Goal: Task Accomplishment & Management: Manage account settings

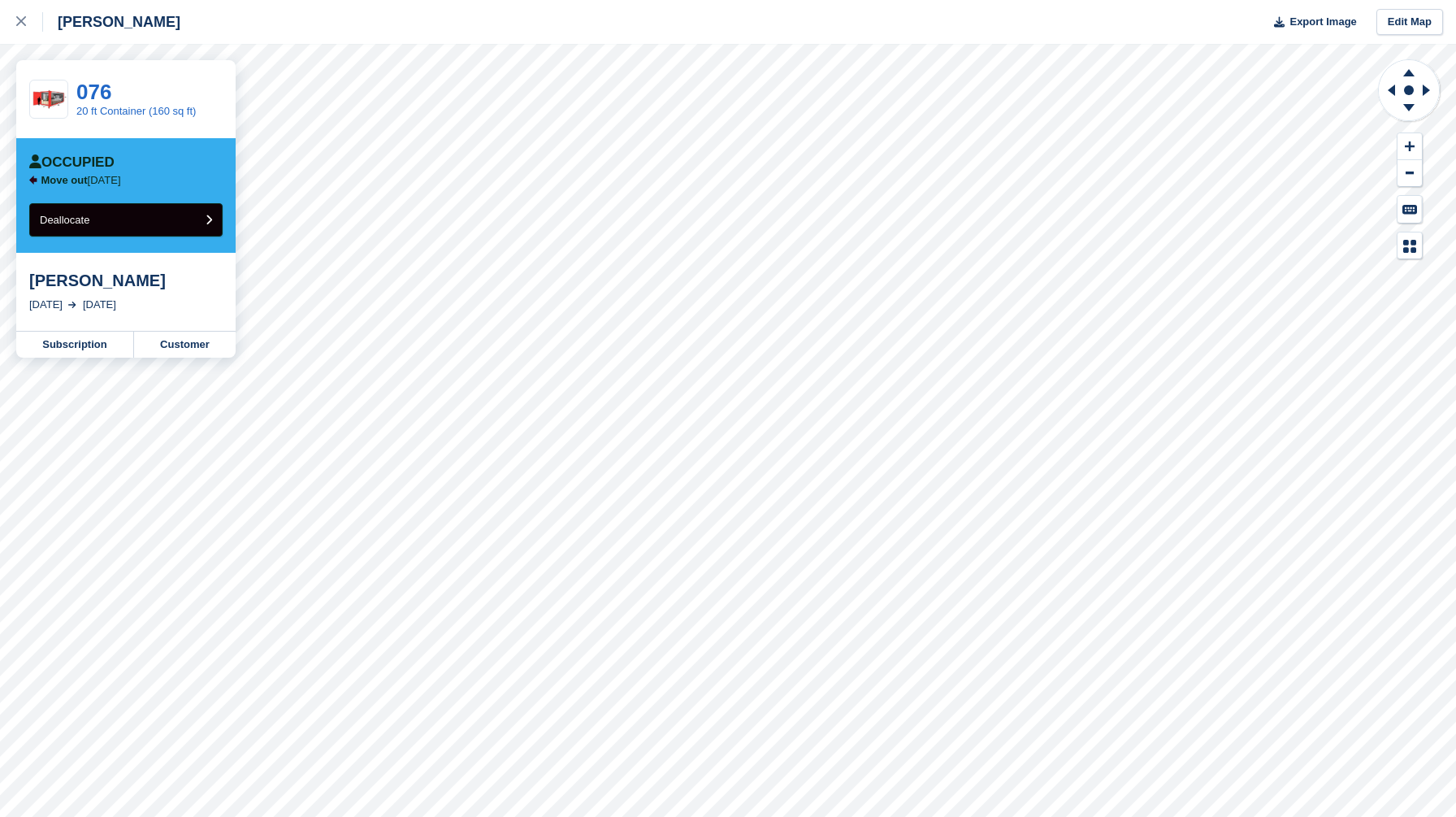
click at [154, 211] on button "Deallocate" at bounding box center [127, 220] width 194 height 34
click at [78, 281] on div "[PERSON_NAME]" at bounding box center [127, 280] width 194 height 19
click at [188, 353] on link "Customer" at bounding box center [185, 344] width 102 height 26
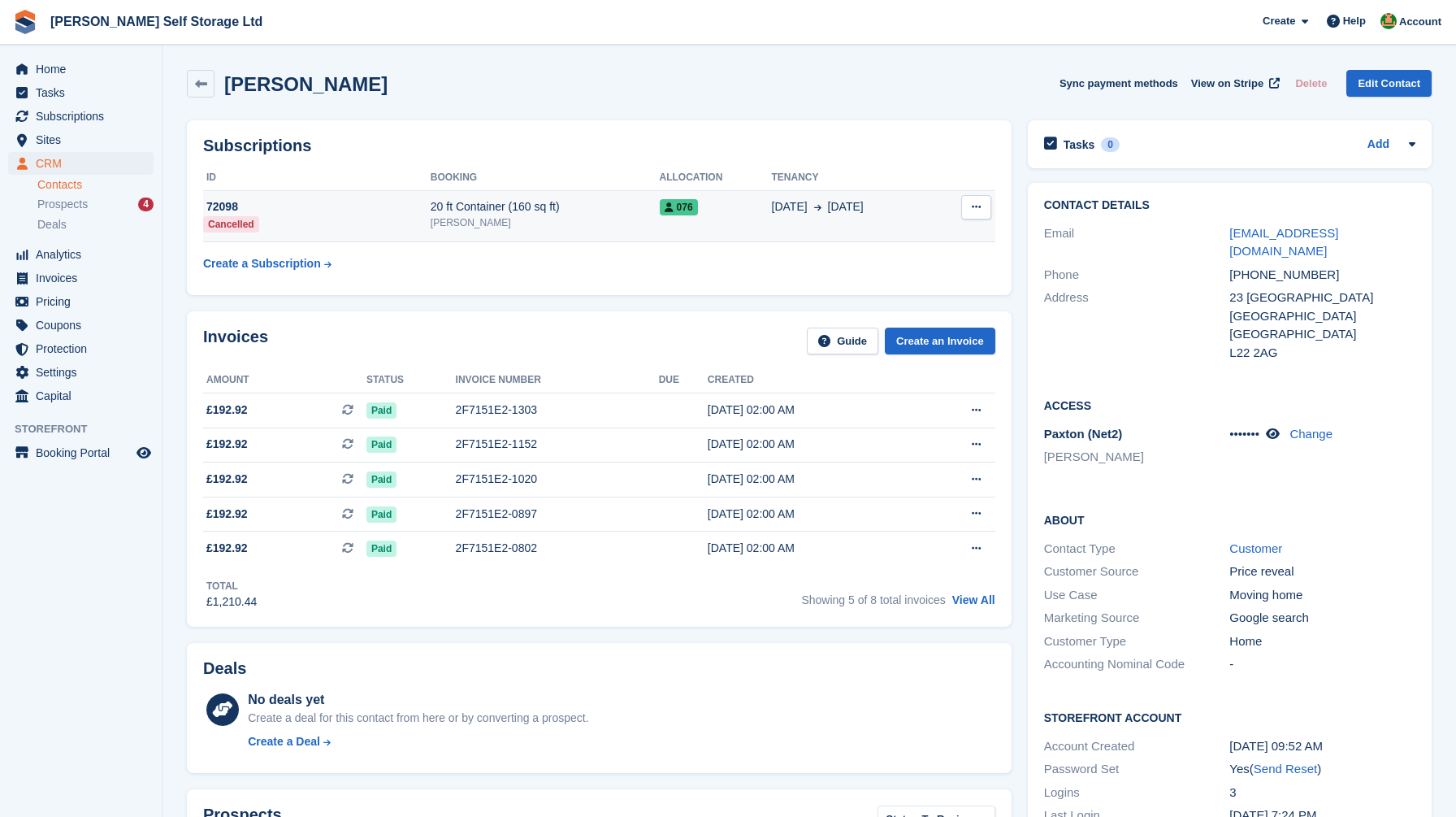
click at [580, 209] on div "20 ft Container (160 sq ft)" at bounding box center [544, 207] width 229 height 17
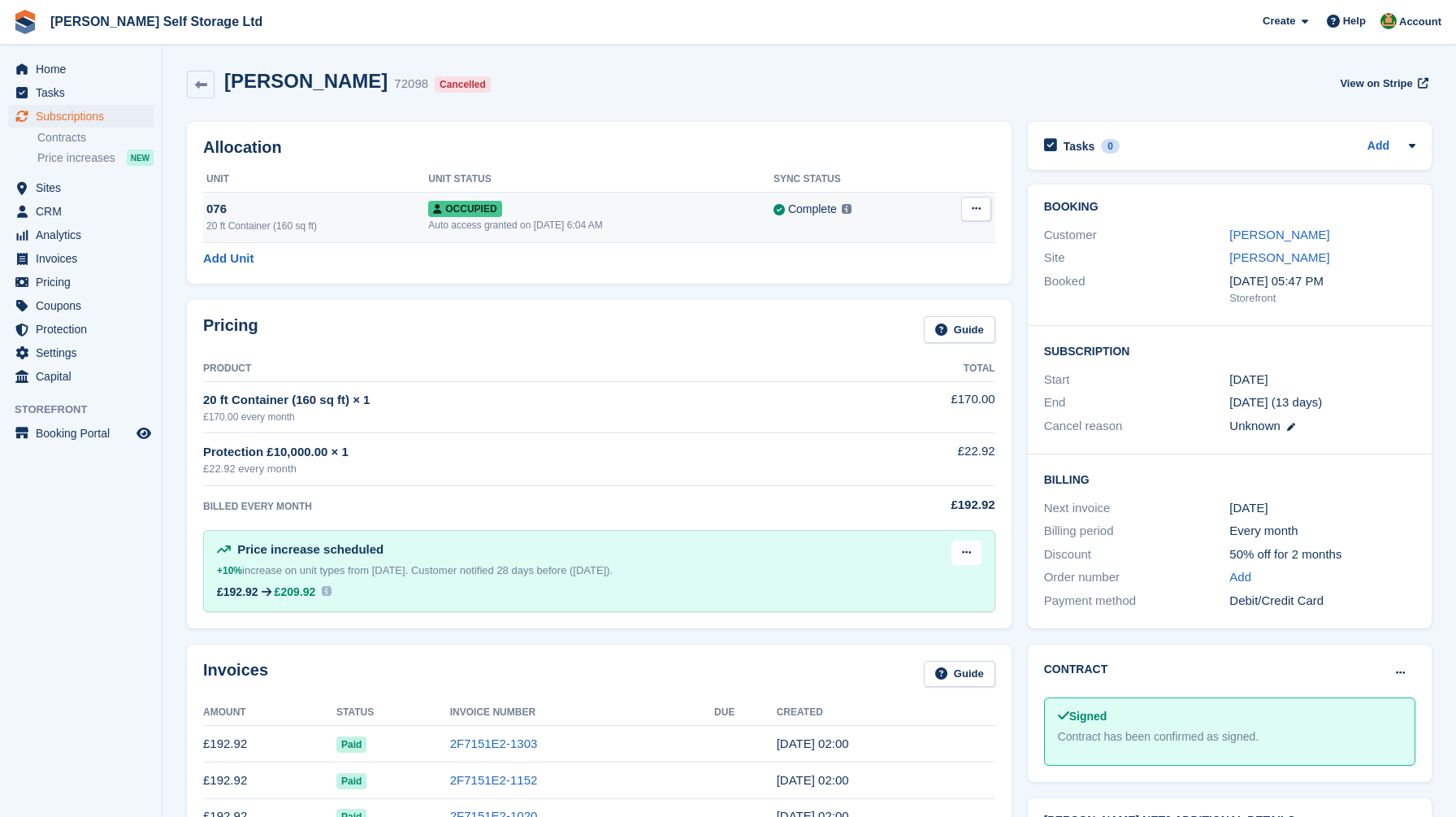
click at [978, 215] on button at bounding box center [976, 208] width 30 height 24
click at [892, 293] on p "Deallocate" at bounding box center [913, 296] width 142 height 21
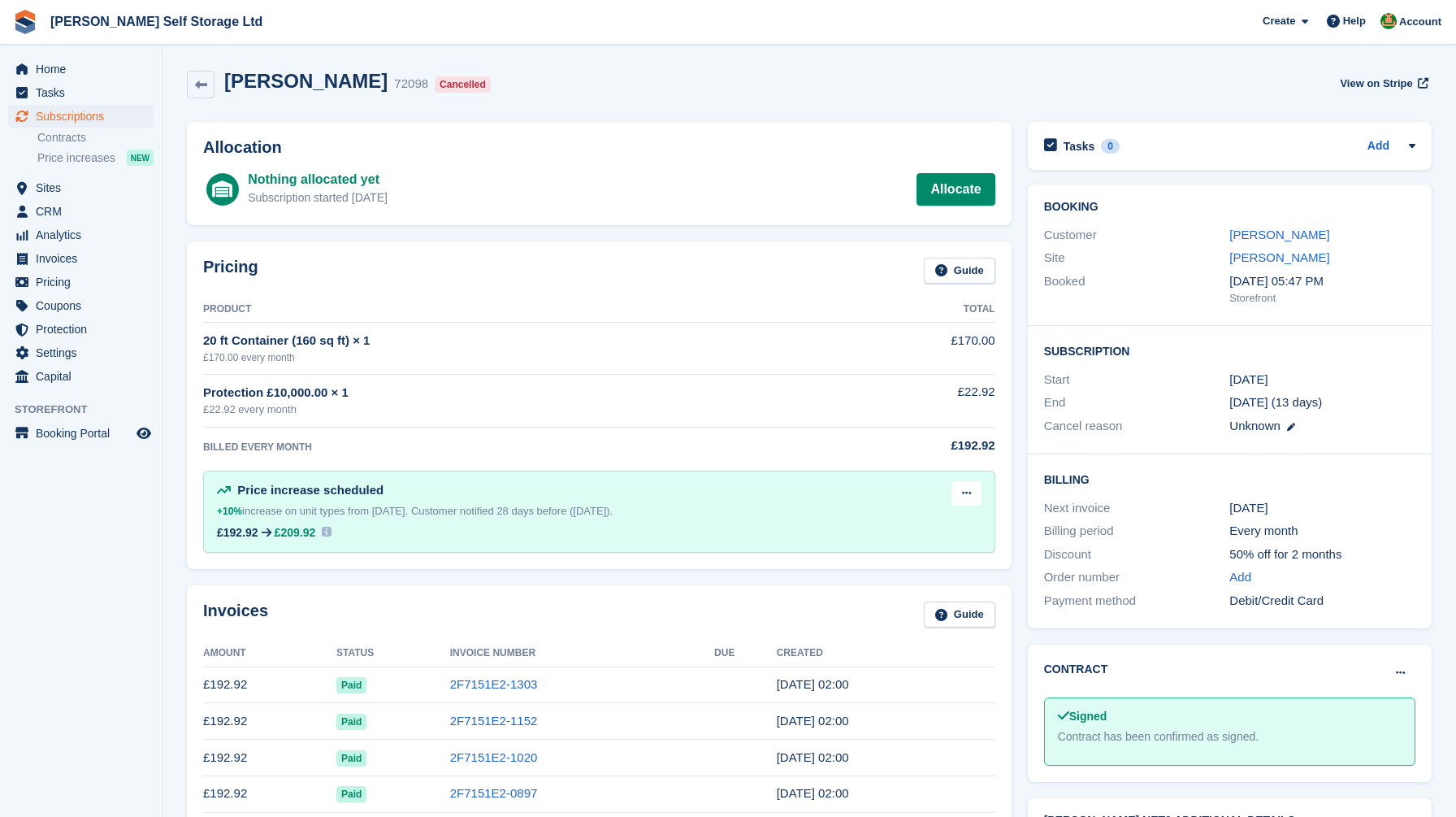
click at [813, 115] on div "Allocation Nothing allocated yet Subscription started 199 days ago Allocate" at bounding box center [599, 174] width 841 height 120
click at [74, 64] on span "Home" at bounding box center [84, 69] width 98 height 23
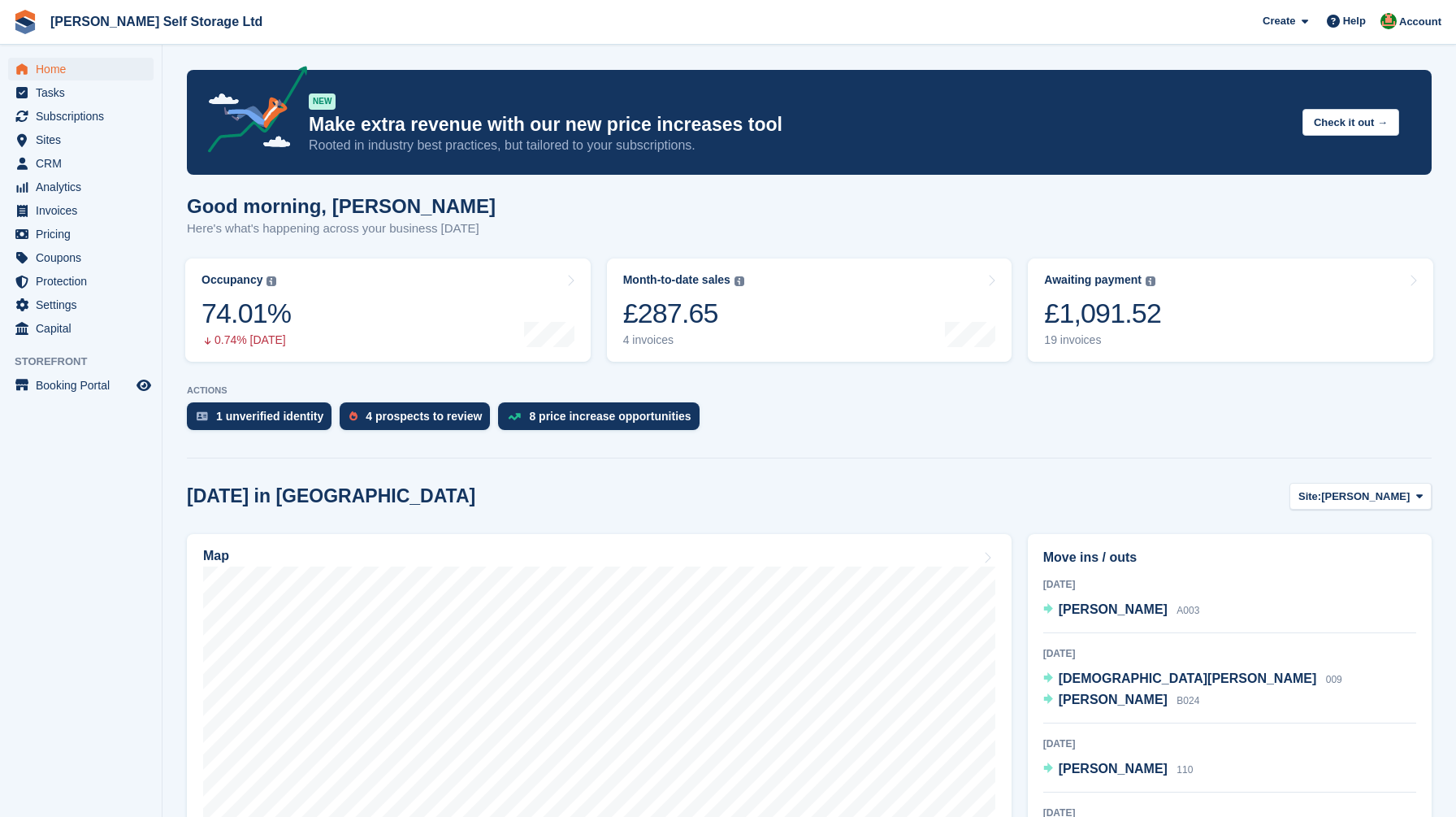
click at [776, 432] on div "1 unverified identity 4 prospects to review 8 price increase opportunities" at bounding box center [809, 420] width 1245 height 35
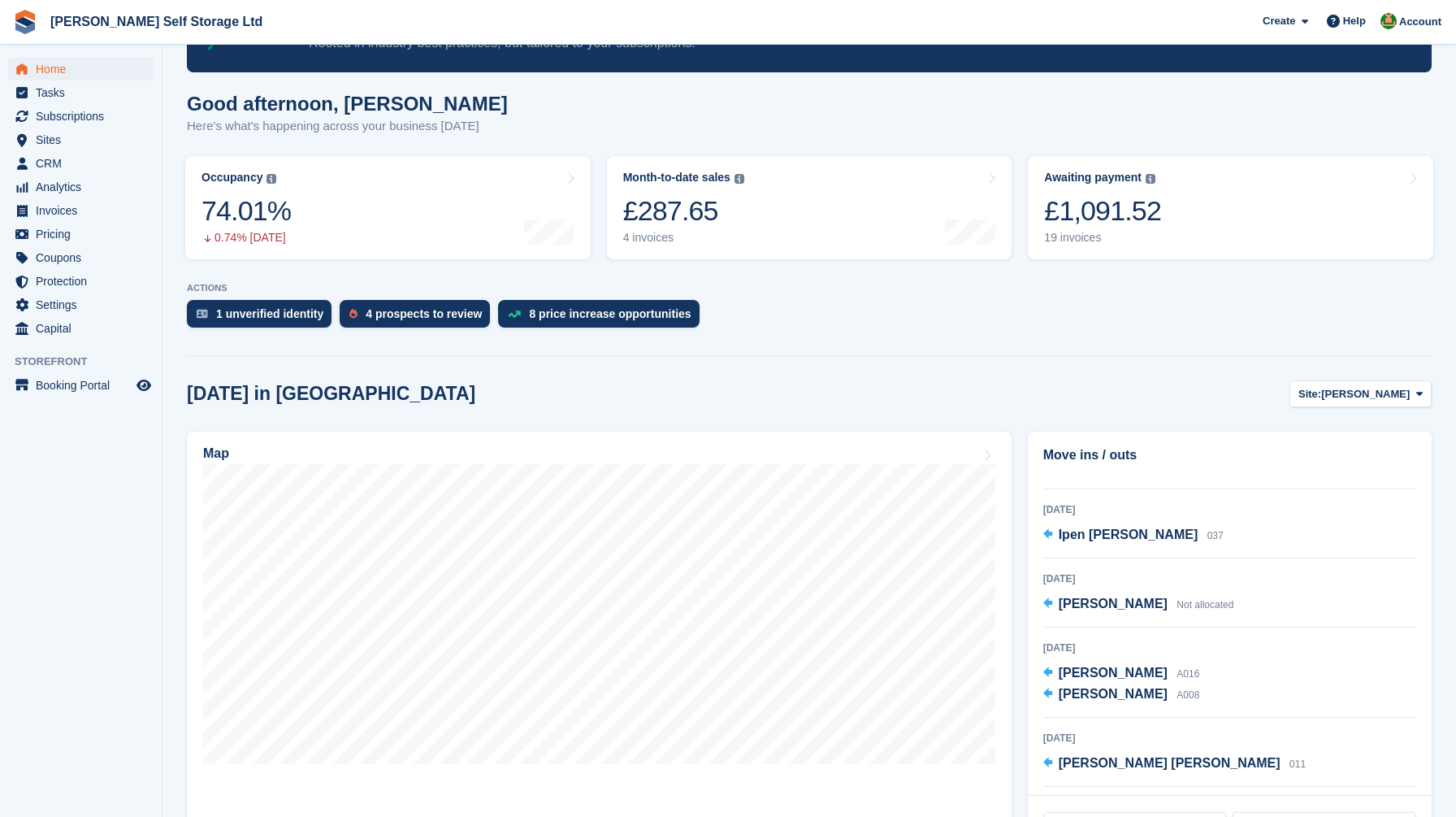
scroll to position [66, 0]
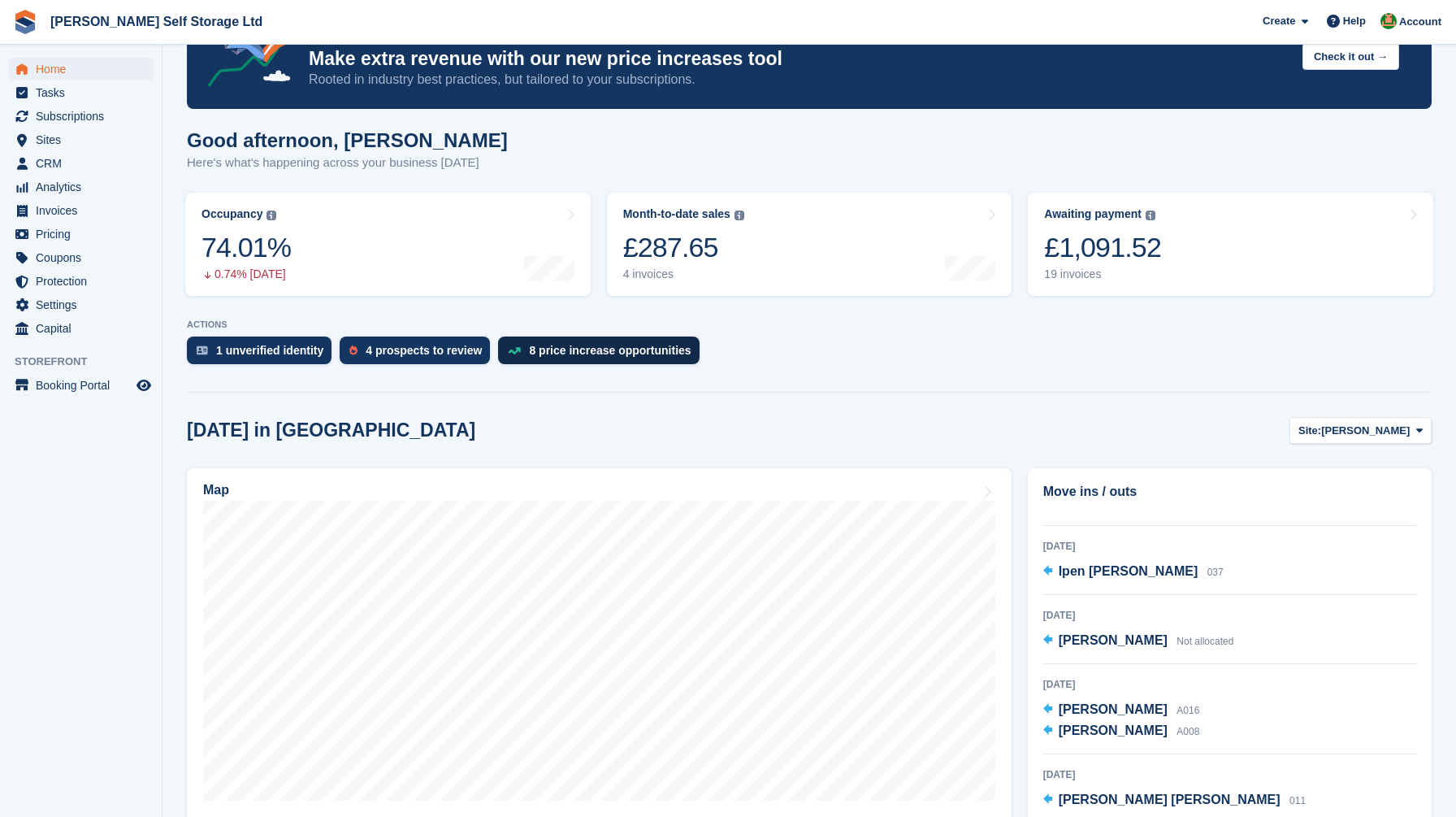
click at [576, 347] on div "8 price increase opportunities" at bounding box center [610, 351] width 162 height 13
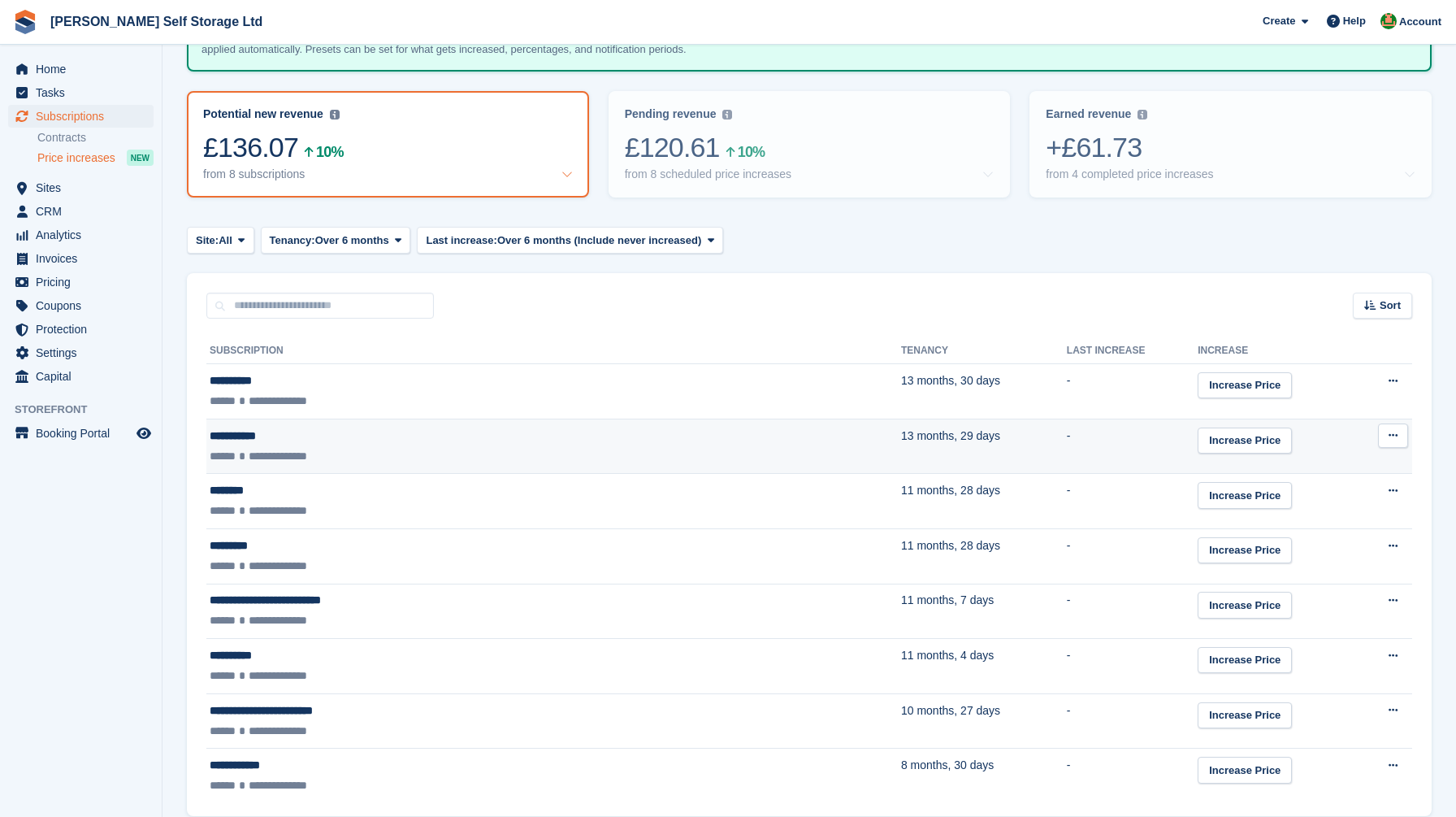
scroll to position [135, 0]
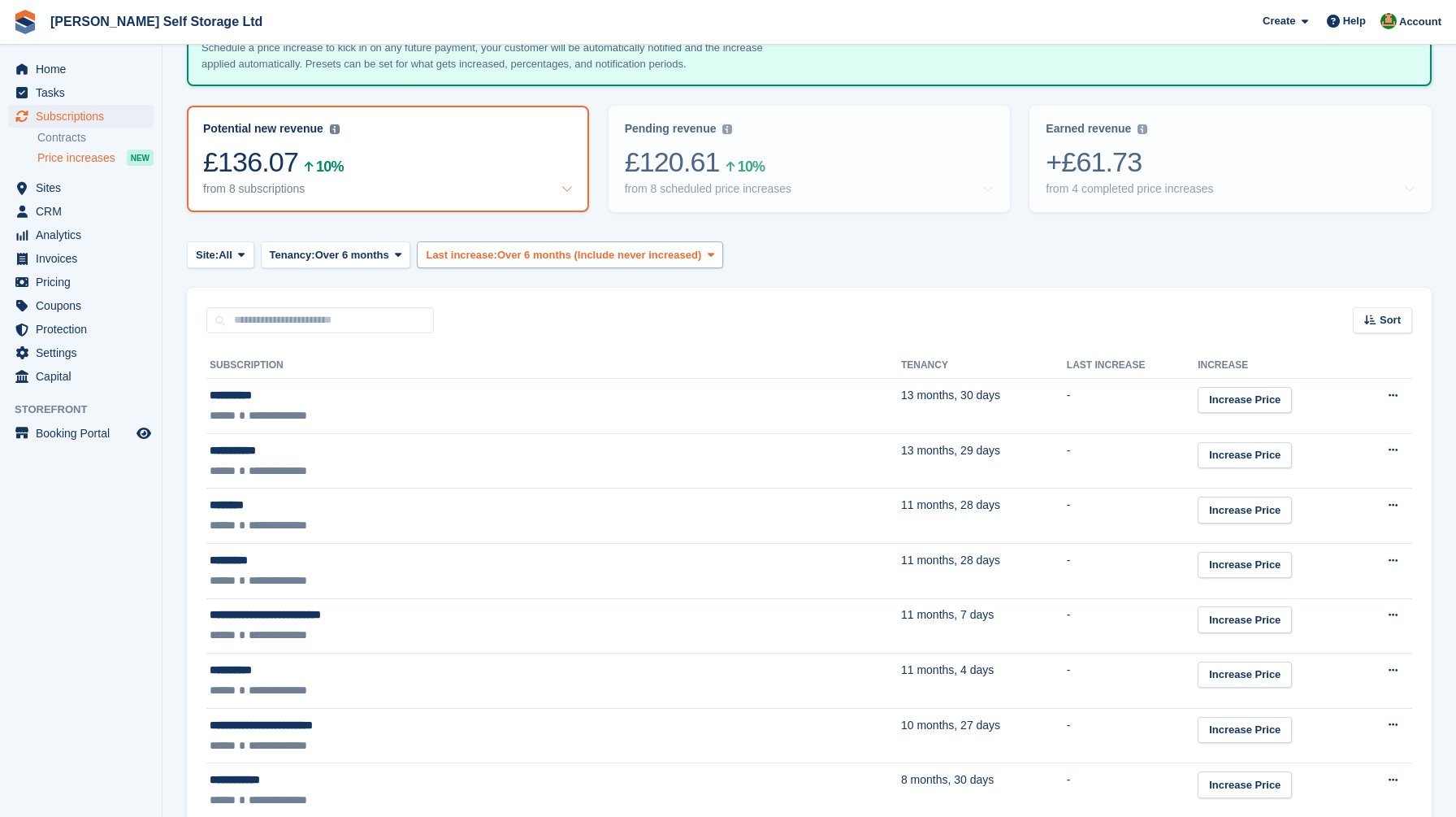
click at [620, 250] on span "Over 6 months (Include never increased)" at bounding box center [599, 255] width 204 height 16
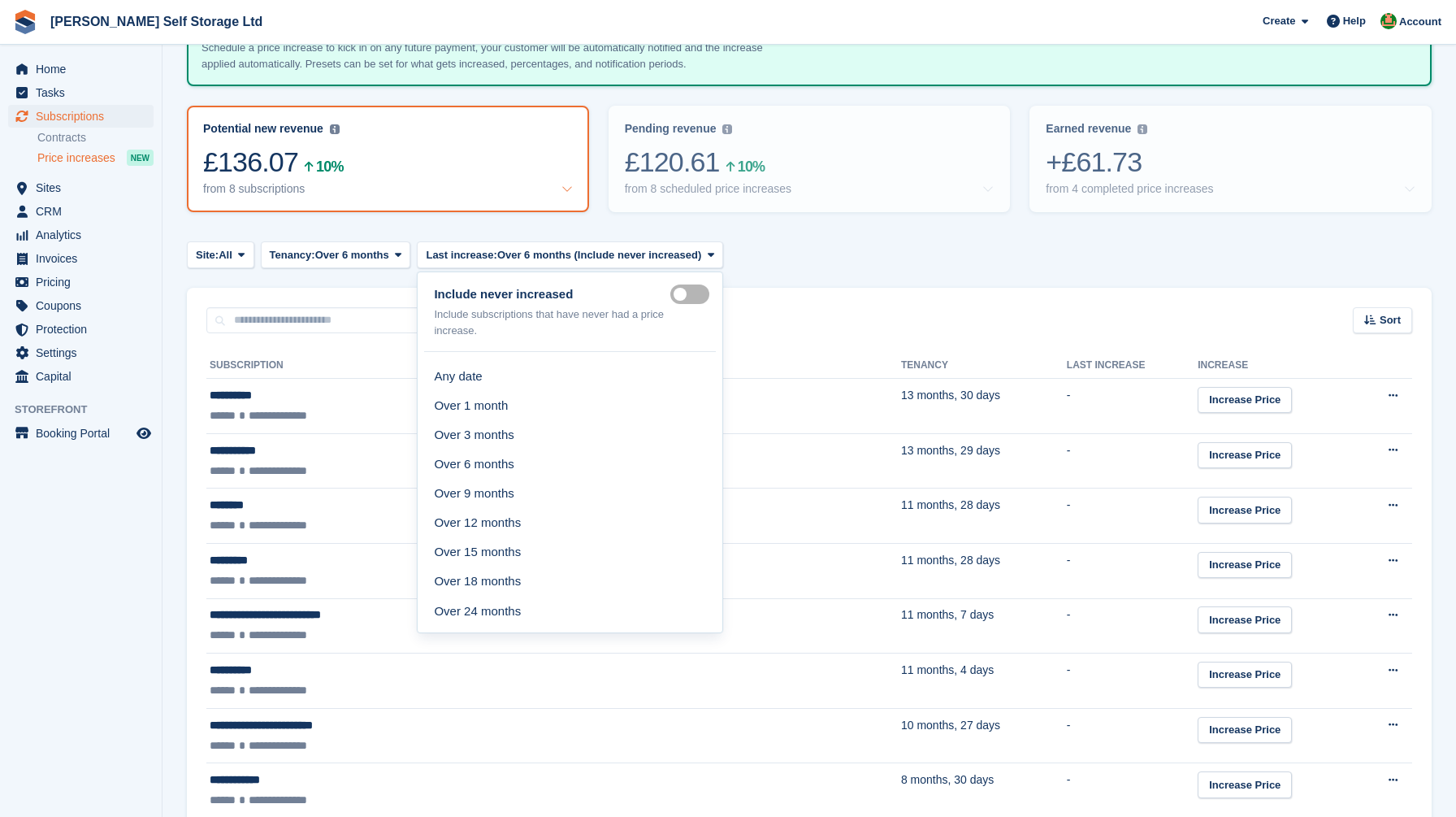
click at [772, 255] on div "Site: All All Crosby Clock Tower Park Tenancy: Over 6 months Any length Over 1 …" at bounding box center [809, 255] width 1245 height 27
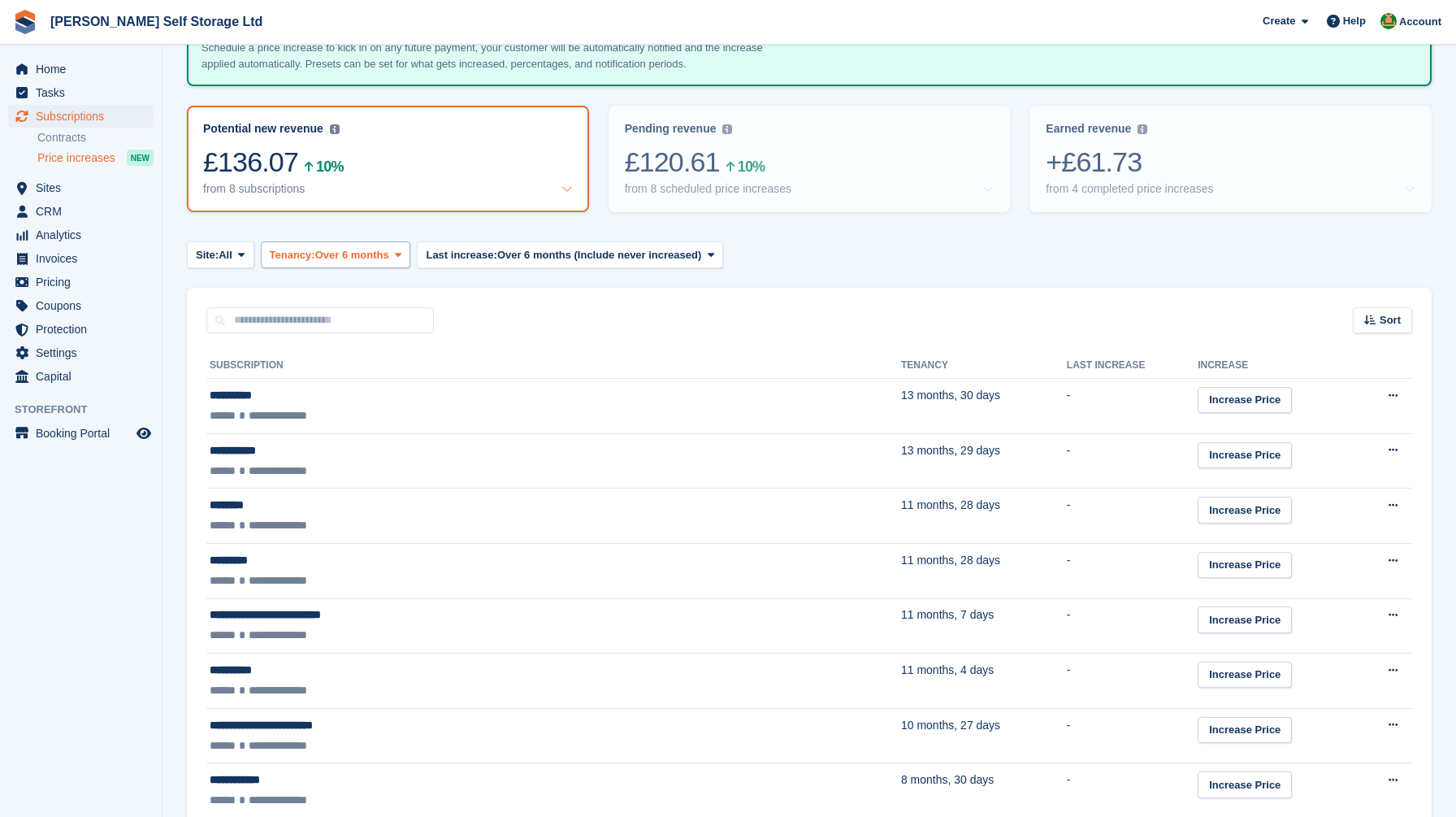
click at [389, 250] on span "Over 6 months" at bounding box center [352, 255] width 74 height 16
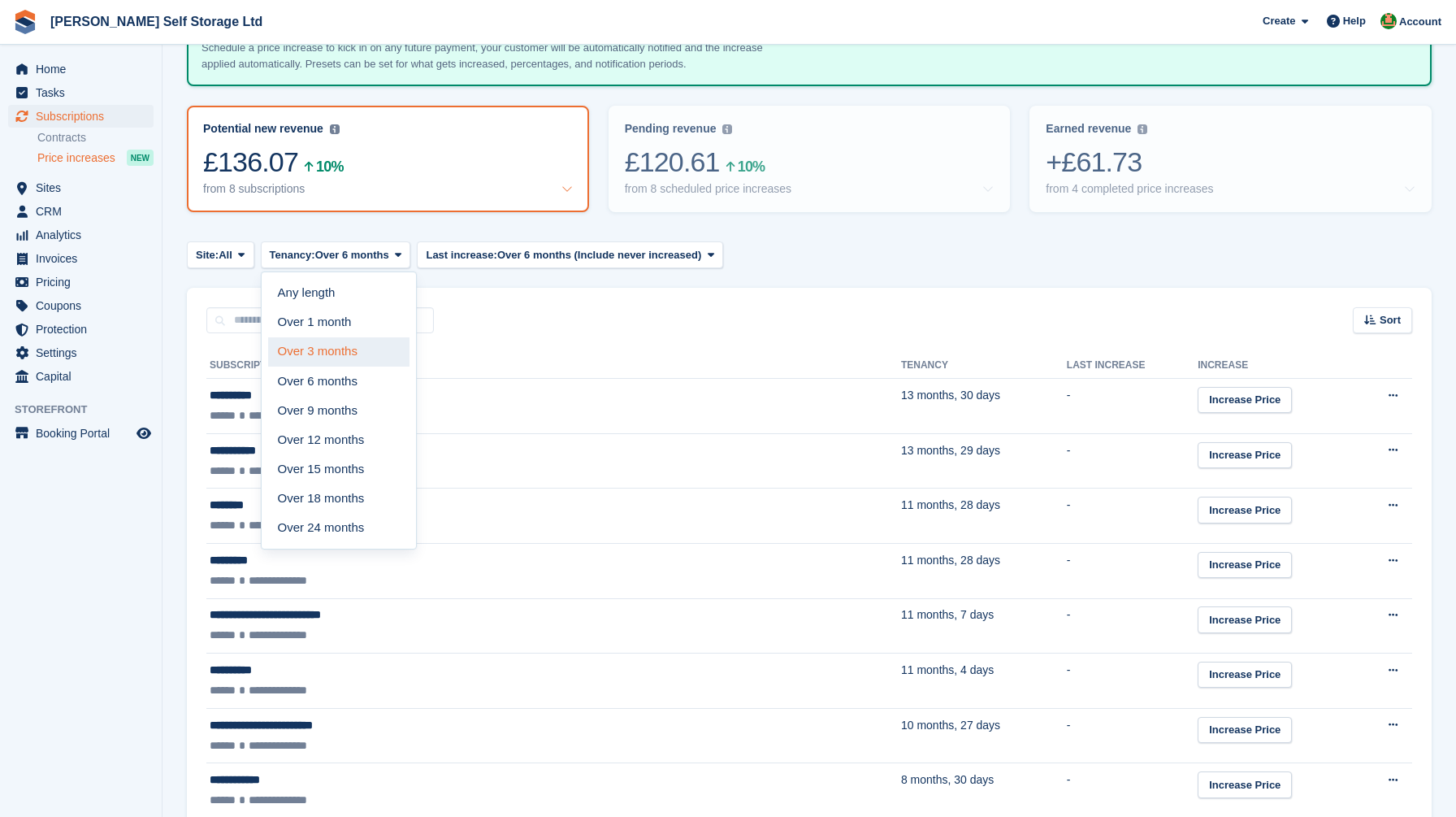
click at [364, 342] on link "Over 3 months" at bounding box center [339, 352] width 142 height 30
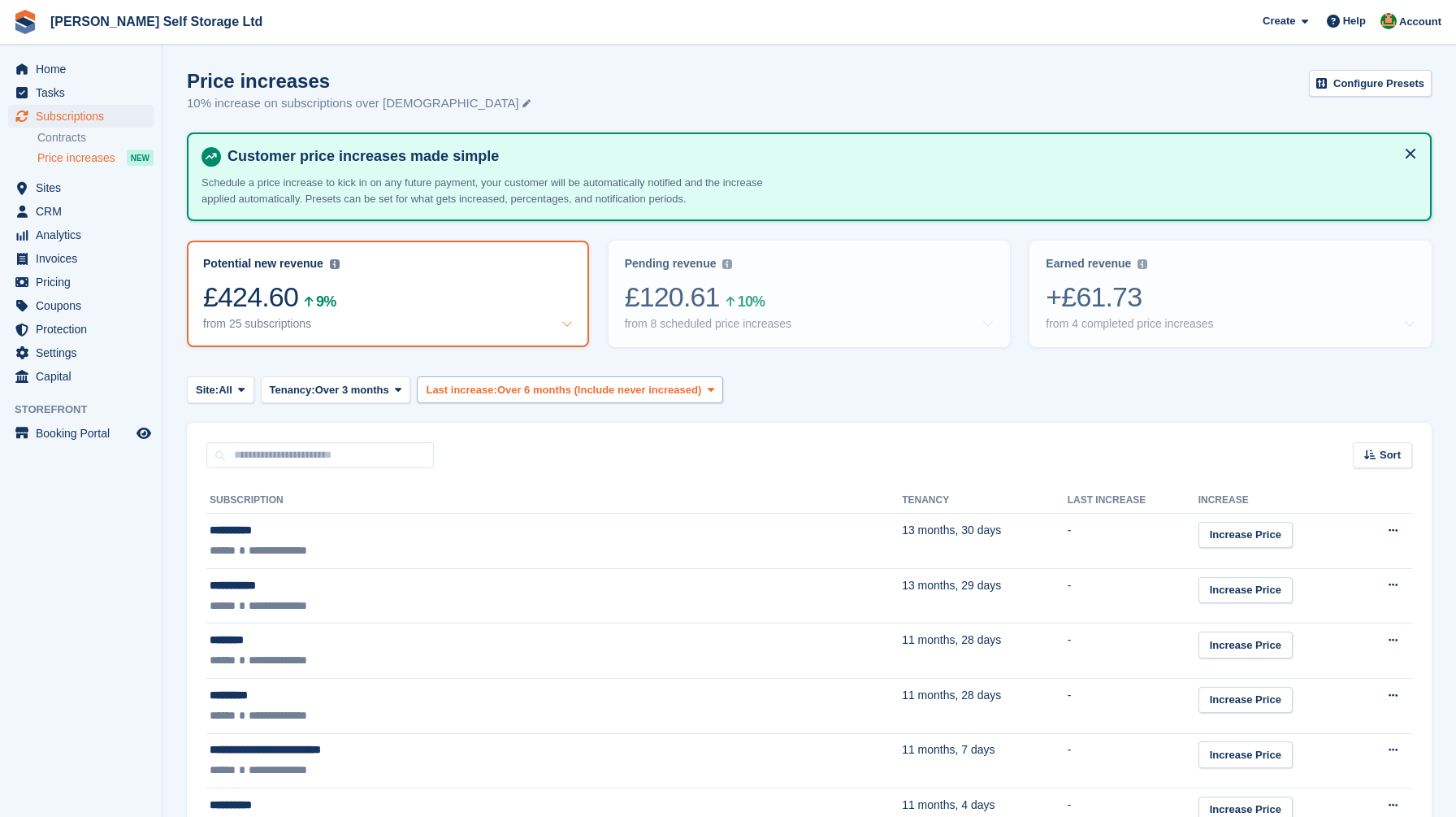
click at [558, 382] on span "Over 6 months (Include never increased)" at bounding box center [599, 389] width 204 height 16
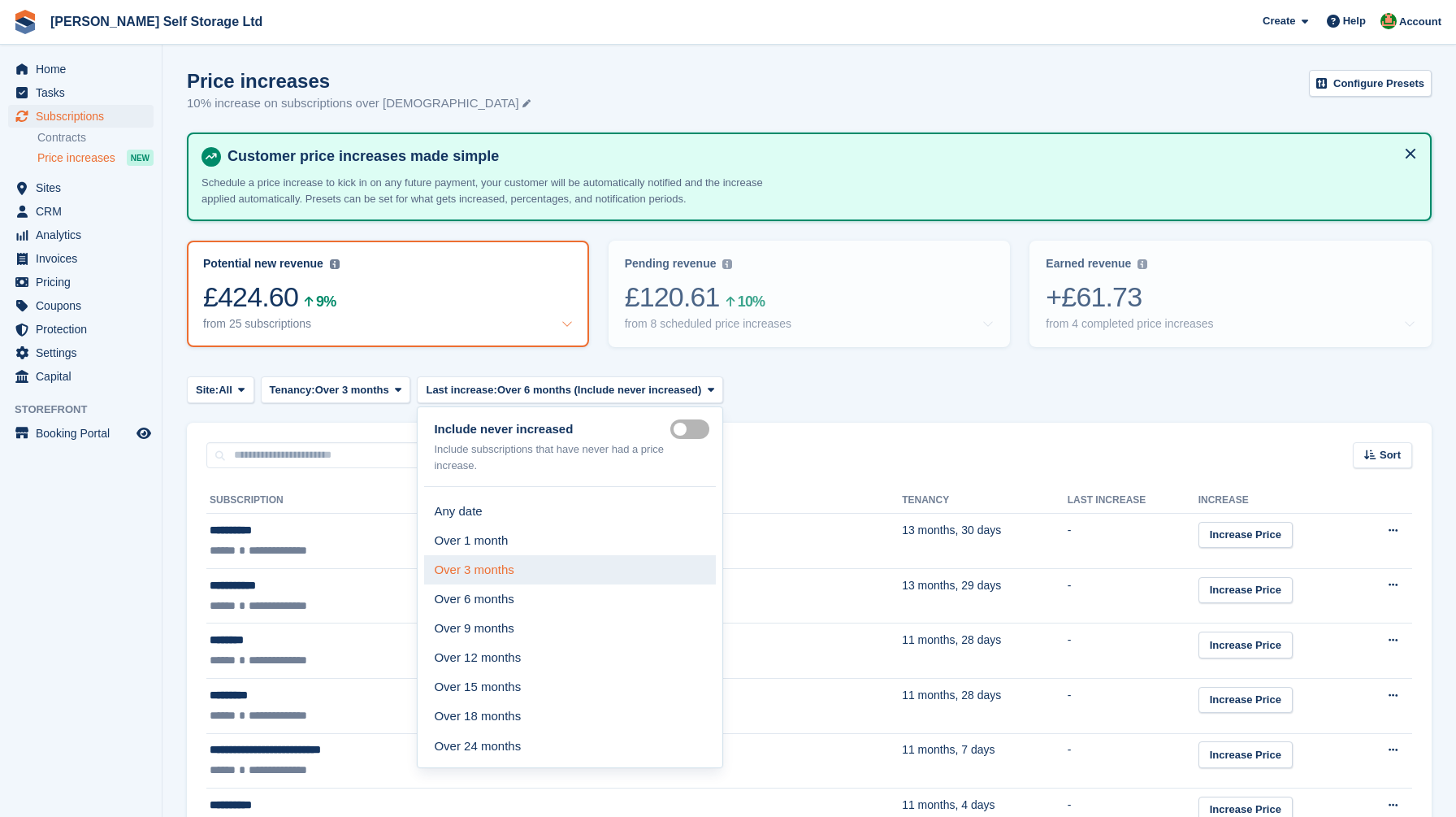
click at [515, 566] on link "Over 3 months" at bounding box center [570, 570] width 291 height 30
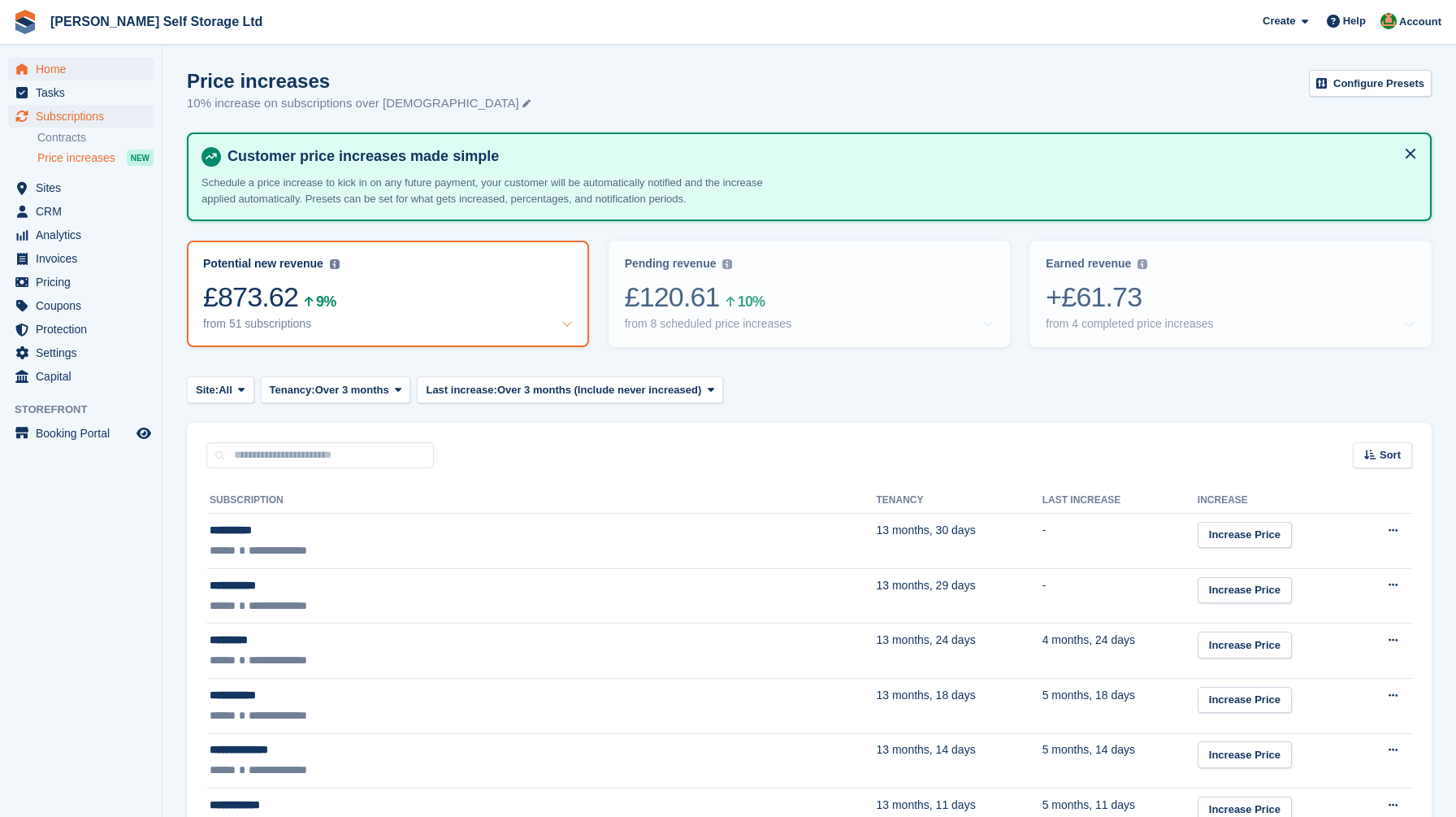
click at [64, 73] on span "Home" at bounding box center [84, 69] width 98 height 23
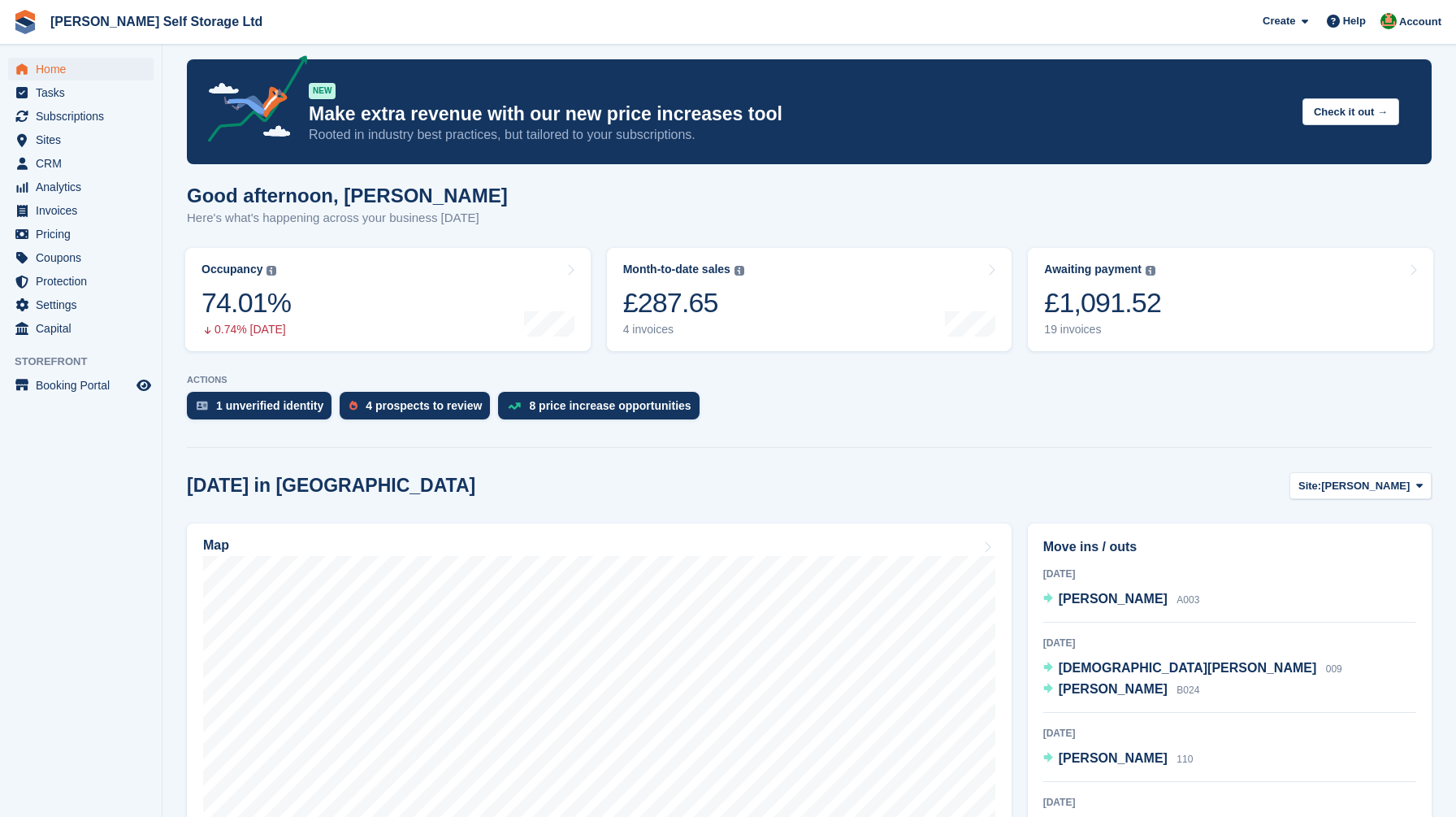
scroll to position [12, 0]
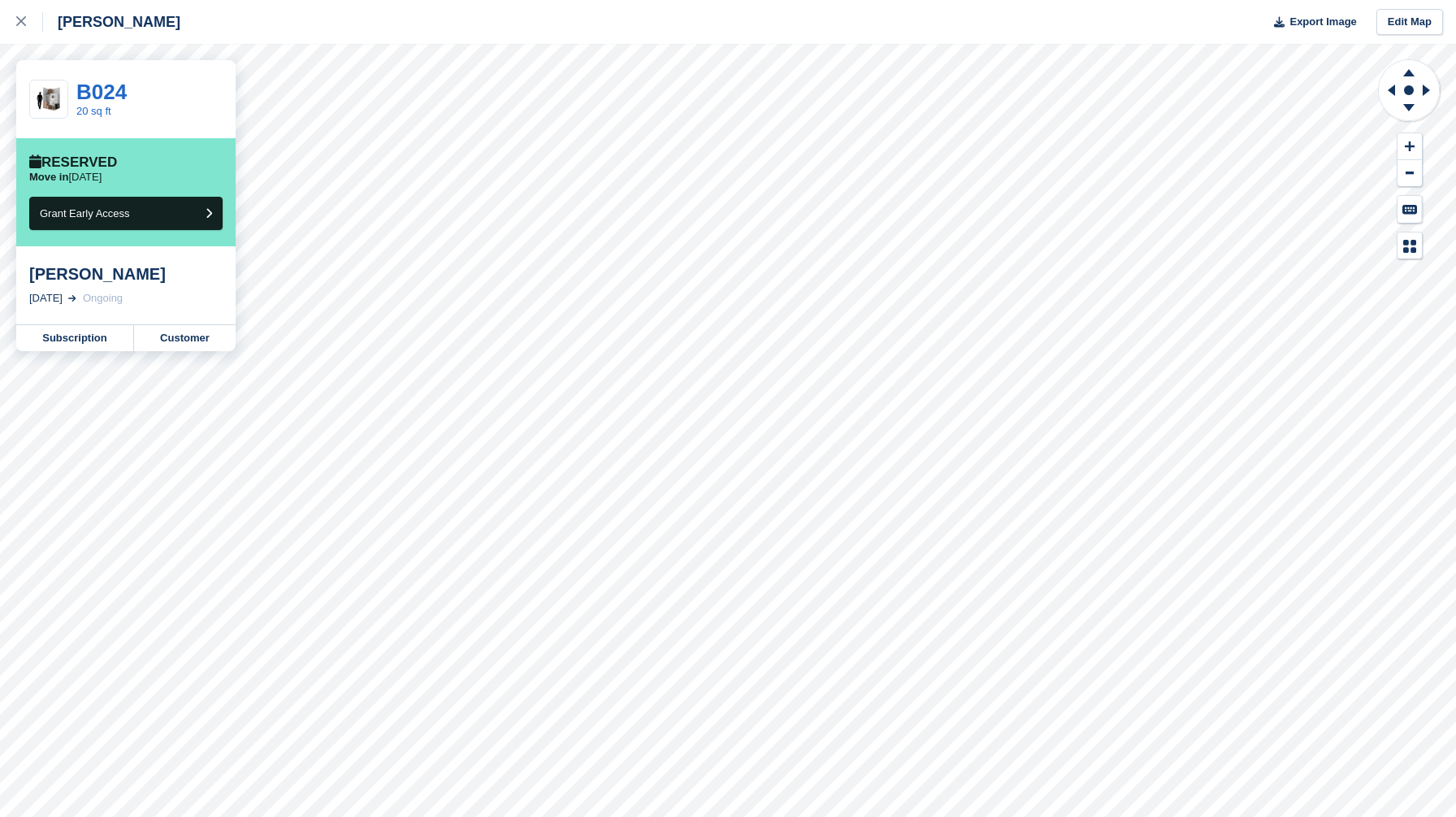
click at [381, 32] on div "Crosby Export Image Edit Map" at bounding box center [728, 22] width 1456 height 44
click at [23, 15] on div at bounding box center [30, 22] width 27 height 19
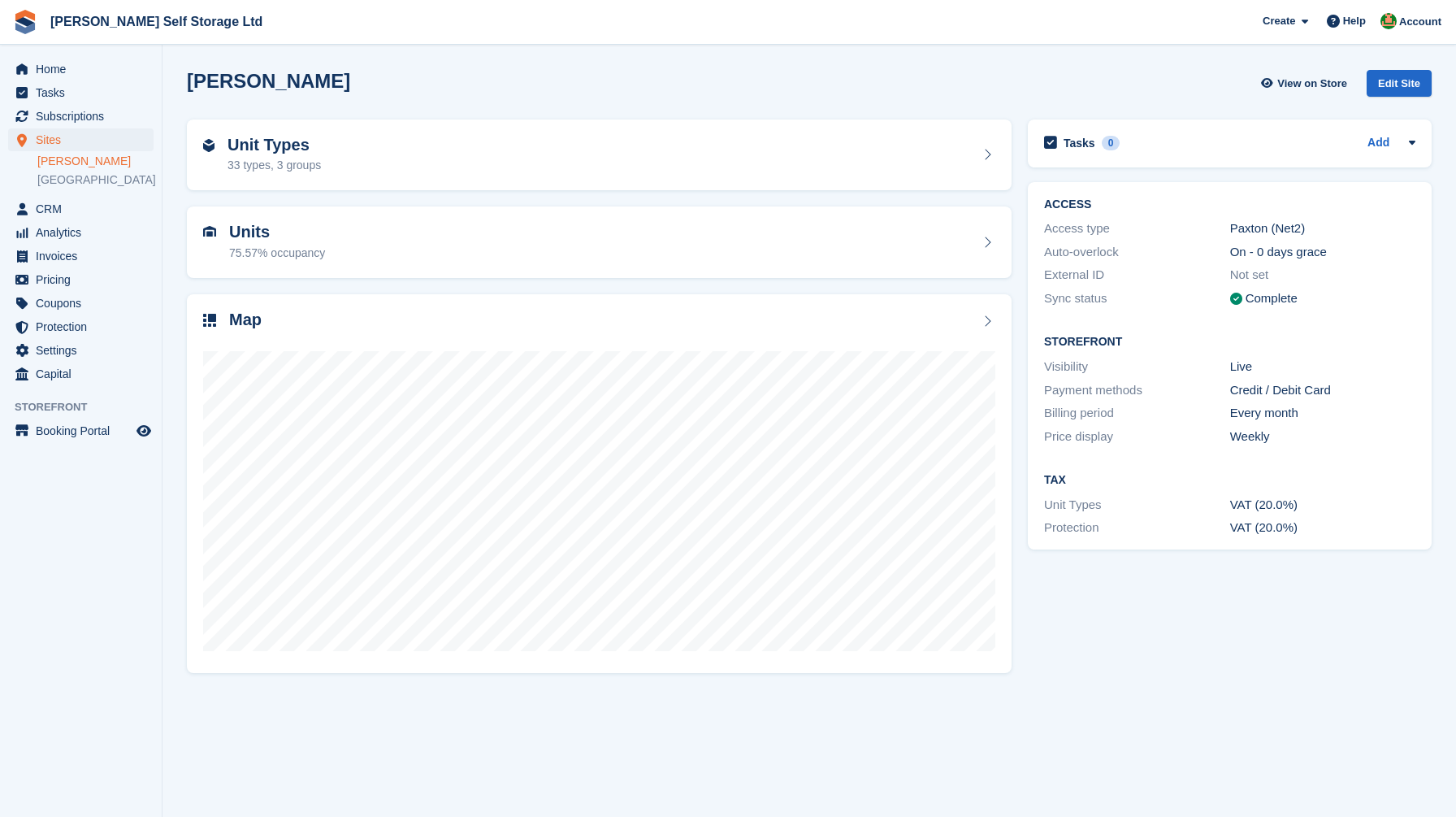
click at [458, 81] on div "[PERSON_NAME] View on Store Edit Site" at bounding box center [809, 83] width 1245 height 27
click at [59, 206] on span "CRM" at bounding box center [84, 209] width 98 height 23
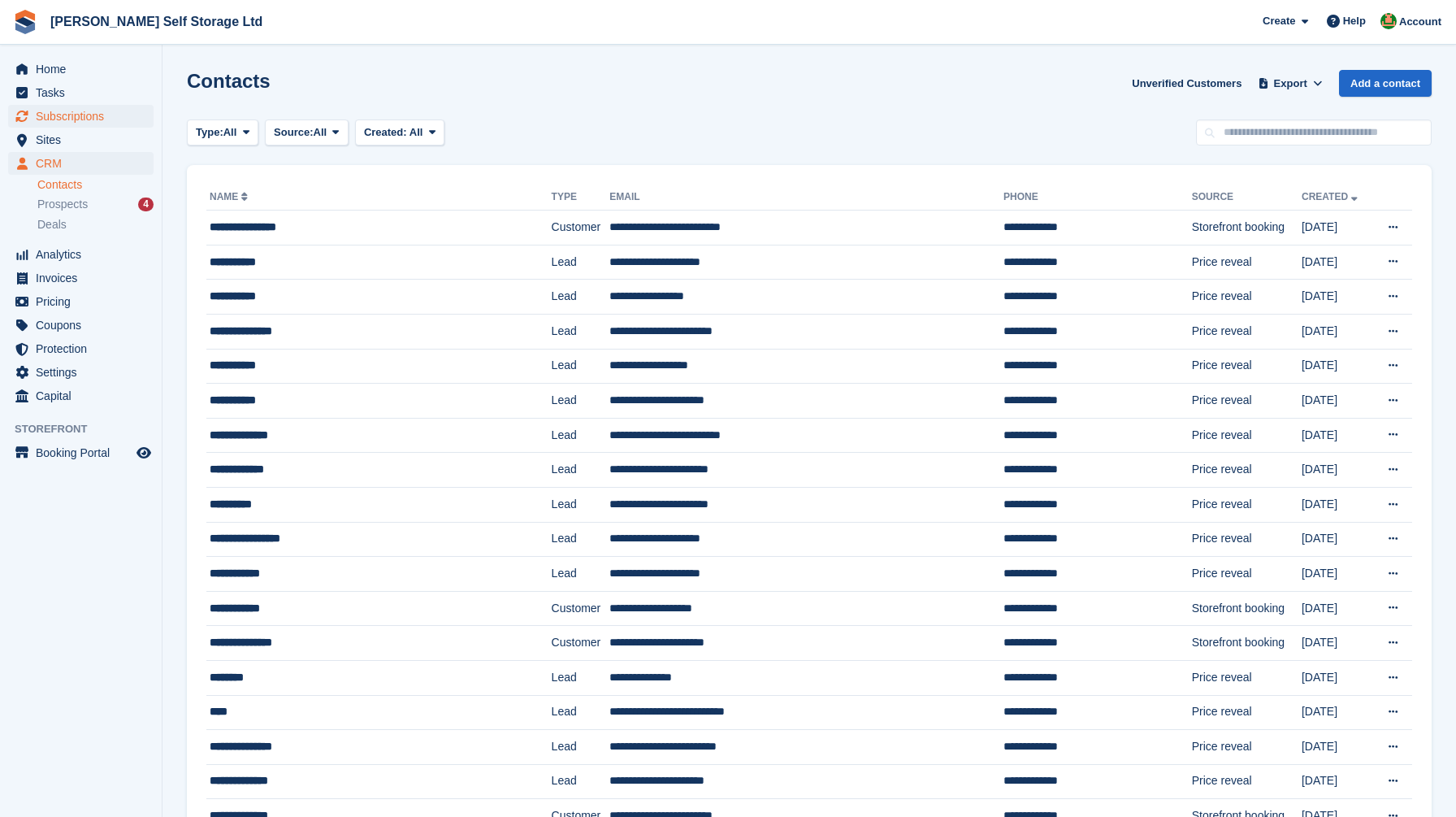
click at [57, 121] on span "Subscriptions" at bounding box center [84, 116] width 98 height 23
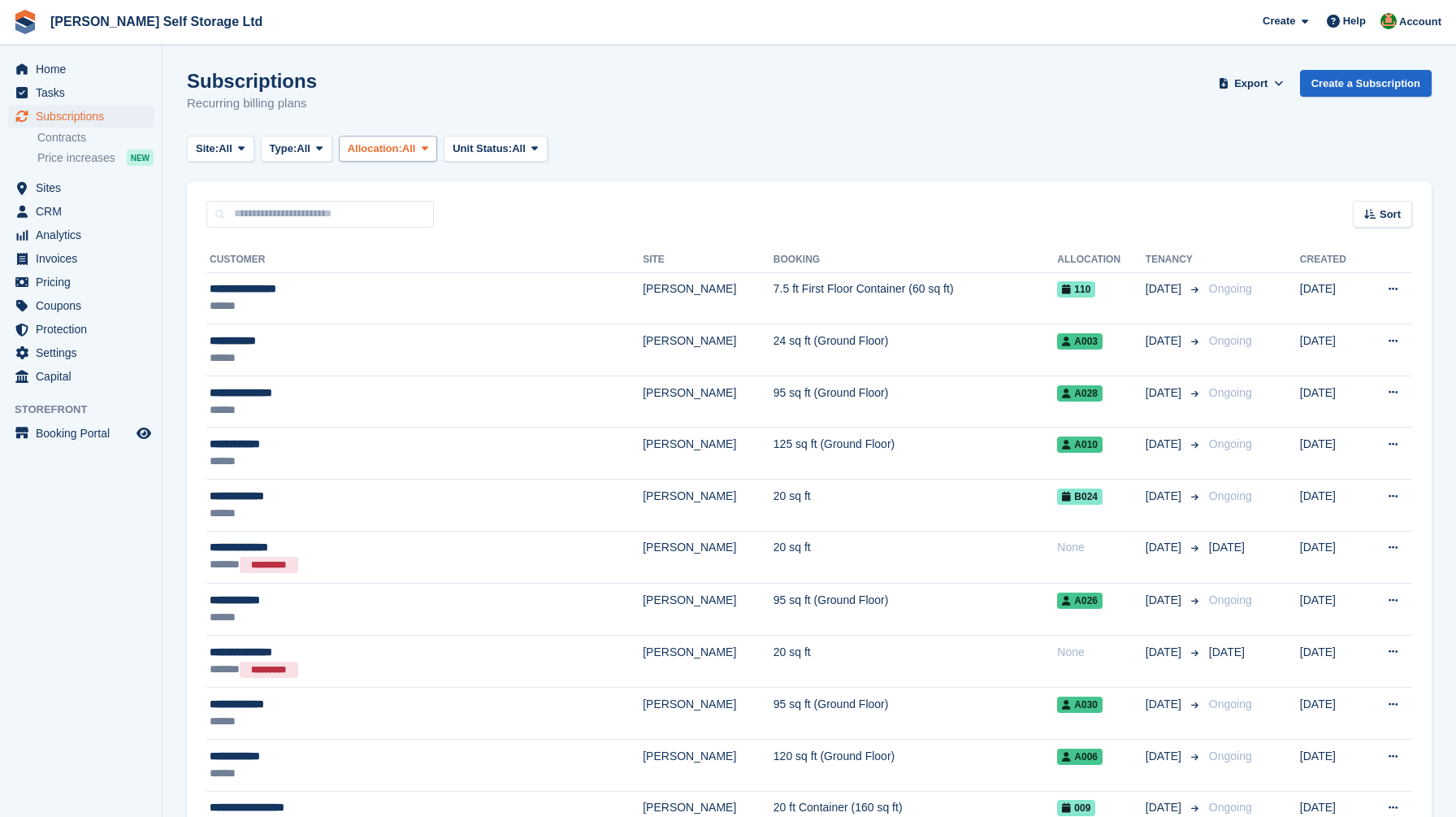
click at [397, 156] on button "Allocation: All" at bounding box center [388, 150] width 99 height 27
click at [404, 156] on button "Allocation: All" at bounding box center [388, 150] width 99 height 27
click at [502, 142] on span "Unit Status:" at bounding box center [482, 149] width 59 height 16
click at [323, 147] on button "Type: All" at bounding box center [296, 150] width 72 height 27
click at [403, 152] on span "Allocation:" at bounding box center [375, 149] width 55 height 16
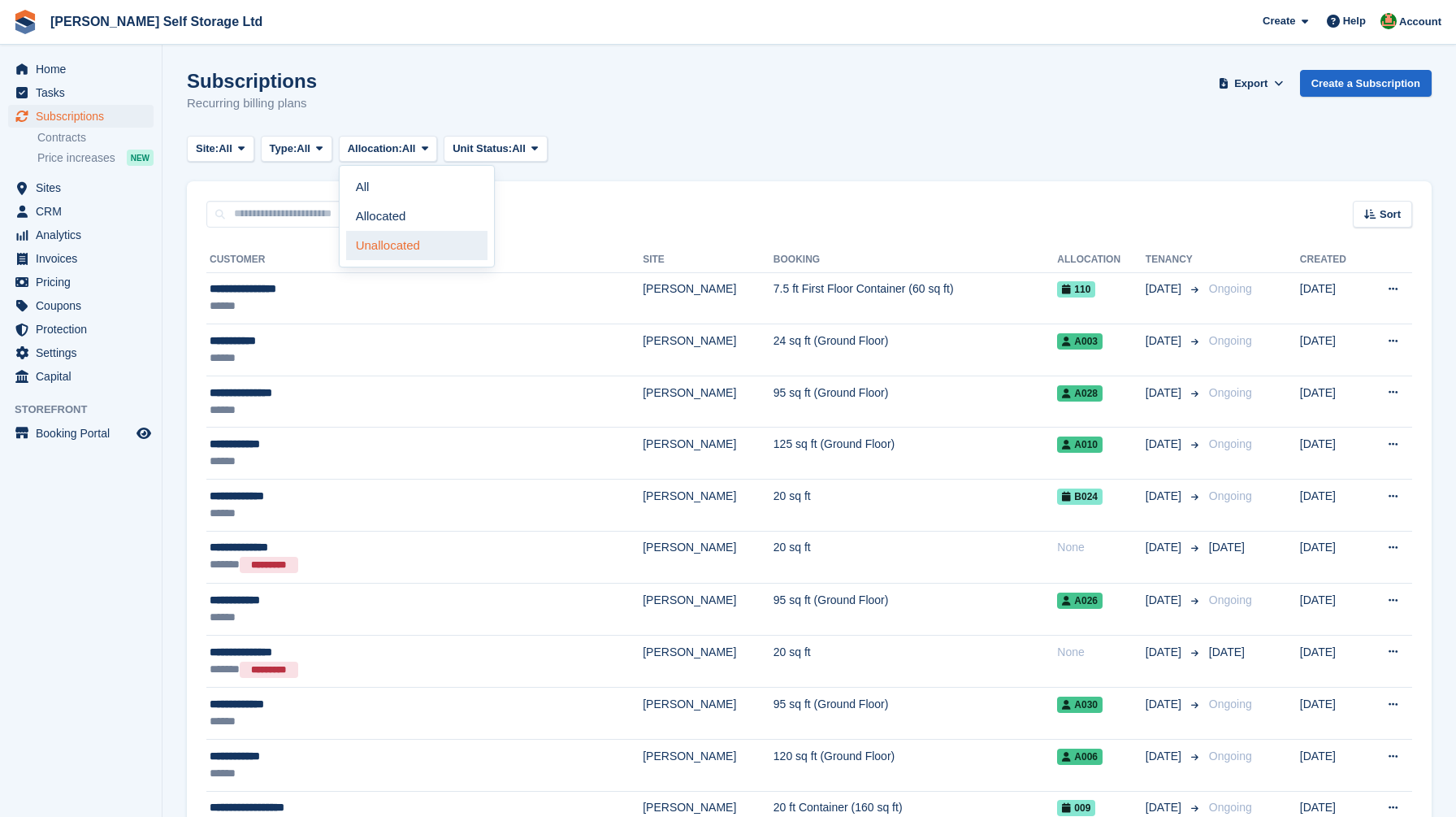
click at [398, 241] on link "Unallocated" at bounding box center [417, 245] width 142 height 30
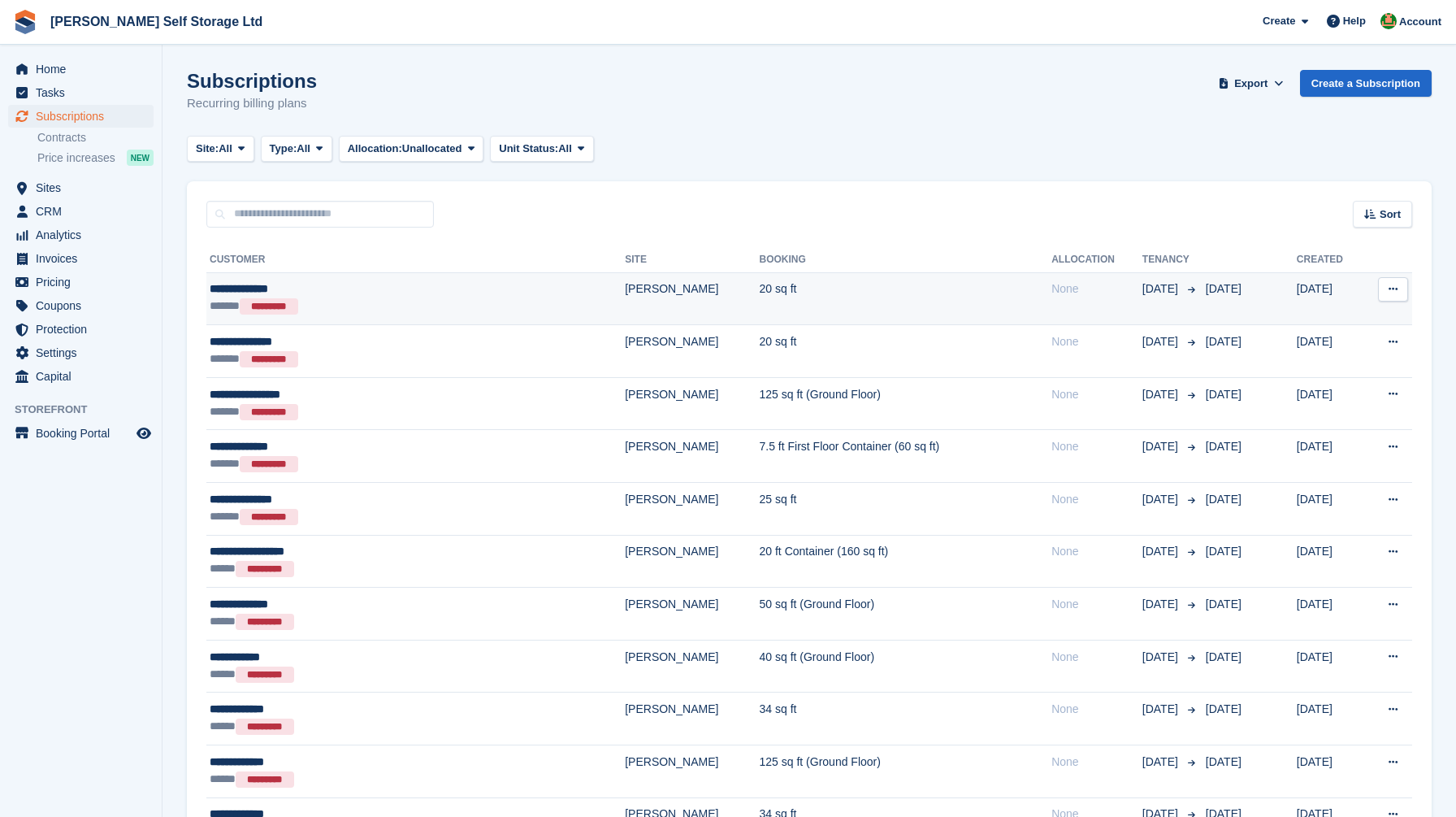
click at [788, 302] on td "20 sq ft" at bounding box center [906, 298] width 292 height 53
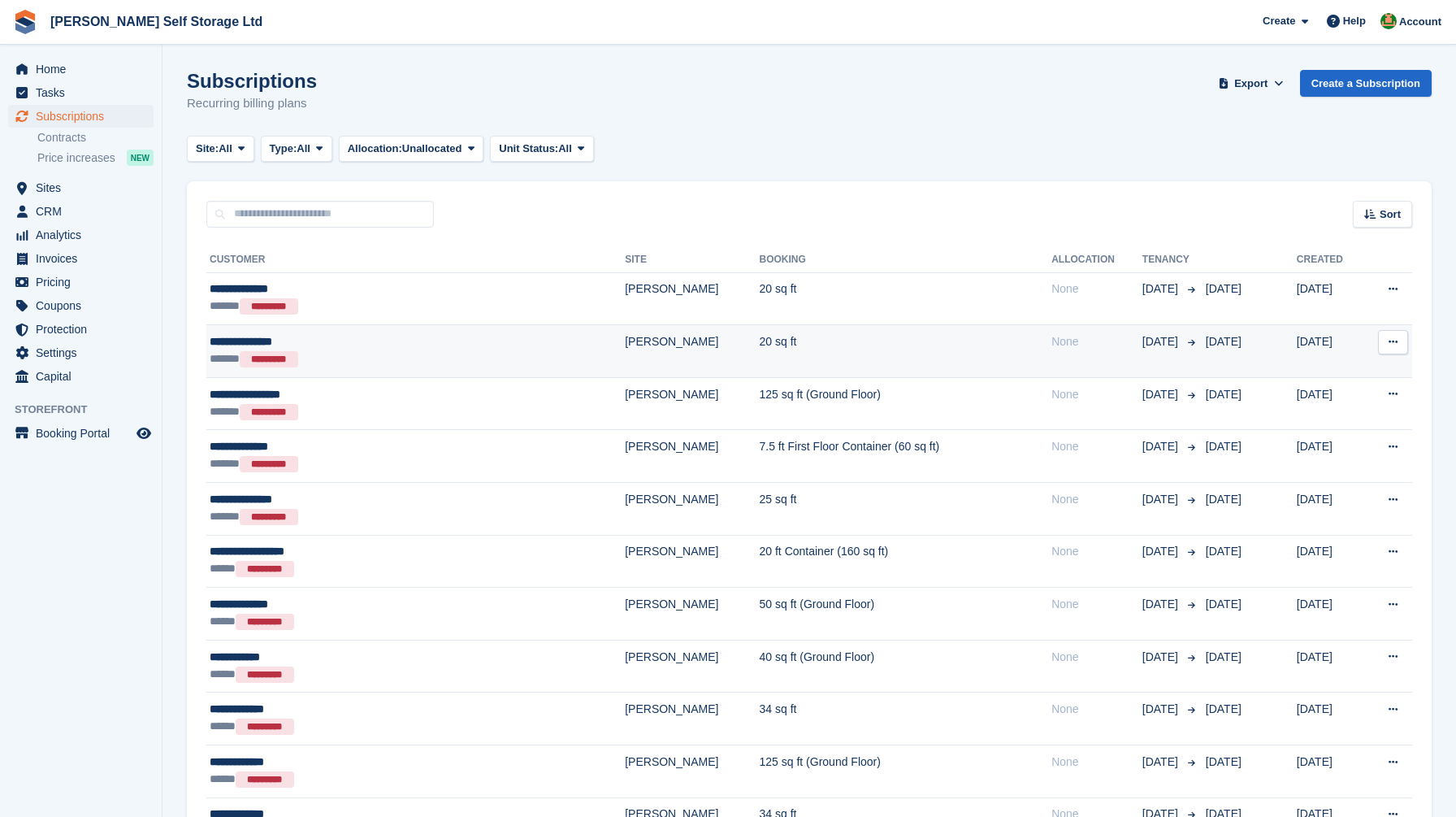
click at [760, 350] on td "20 sq ft" at bounding box center [906, 351] width 292 height 53
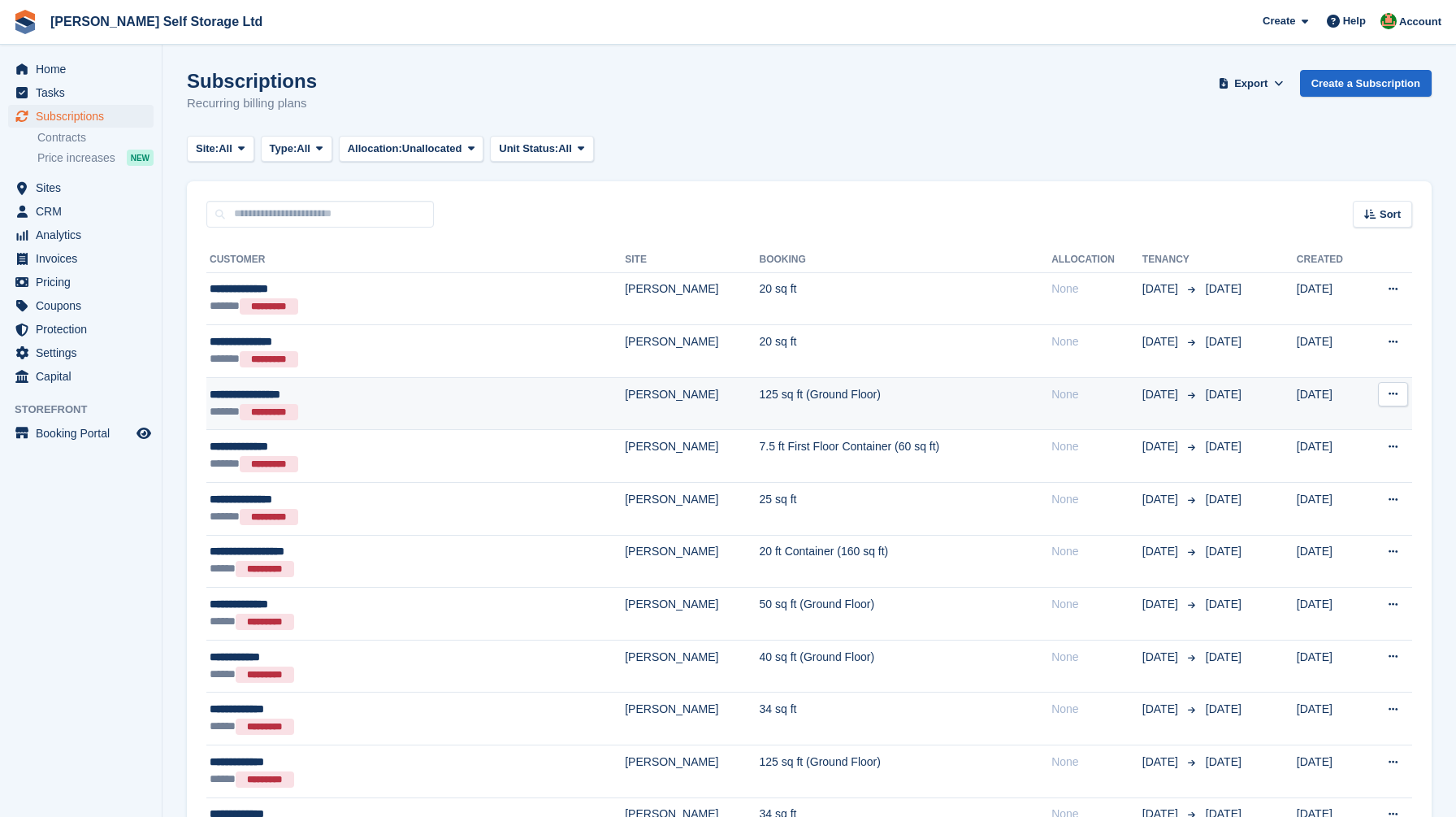
click at [760, 402] on td "125 sq ft (Ground Floor)" at bounding box center [906, 403] width 292 height 53
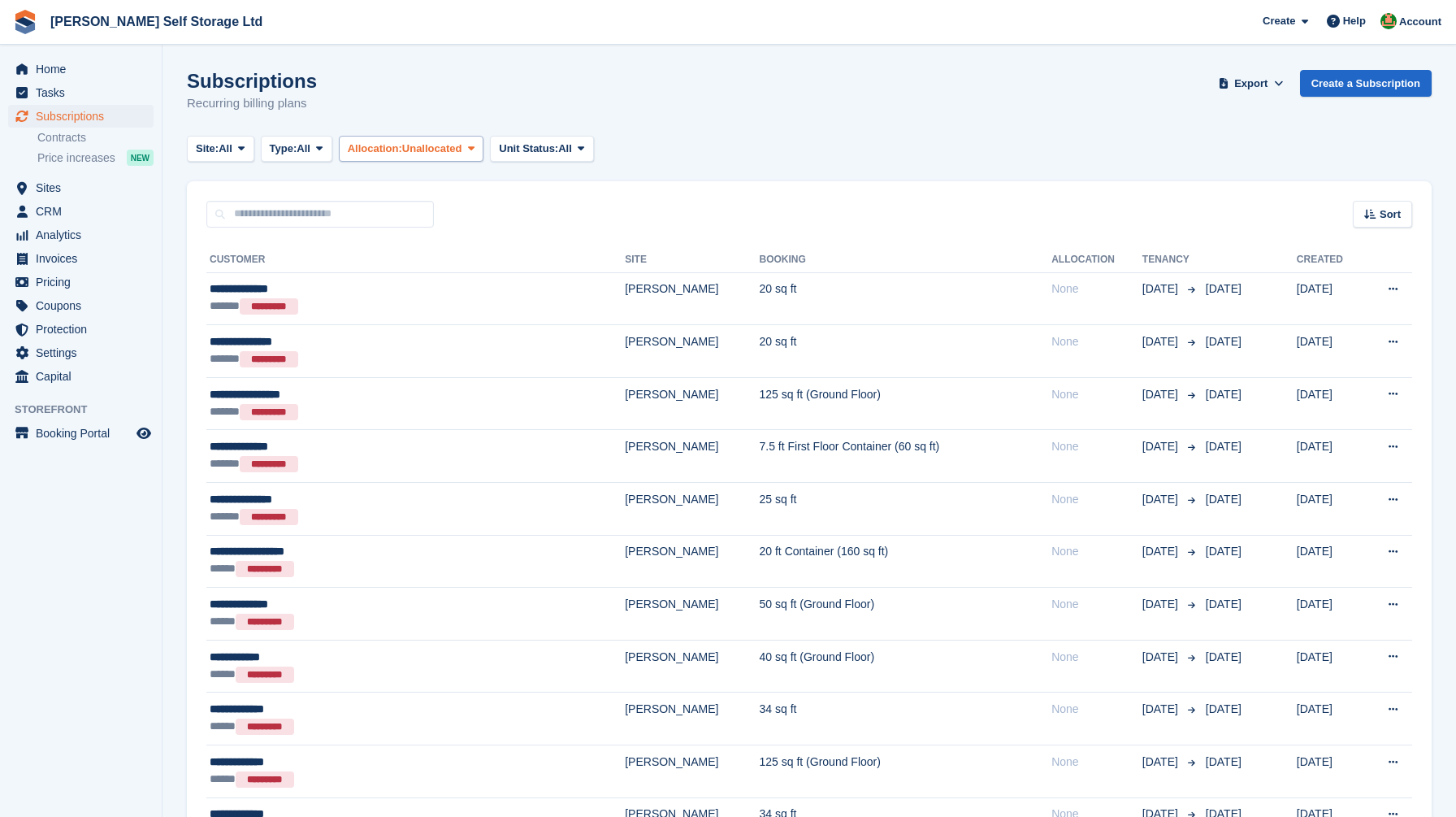
click at [446, 145] on span "Unallocated" at bounding box center [432, 149] width 60 height 16
click at [434, 184] on link "All" at bounding box center [417, 187] width 142 height 30
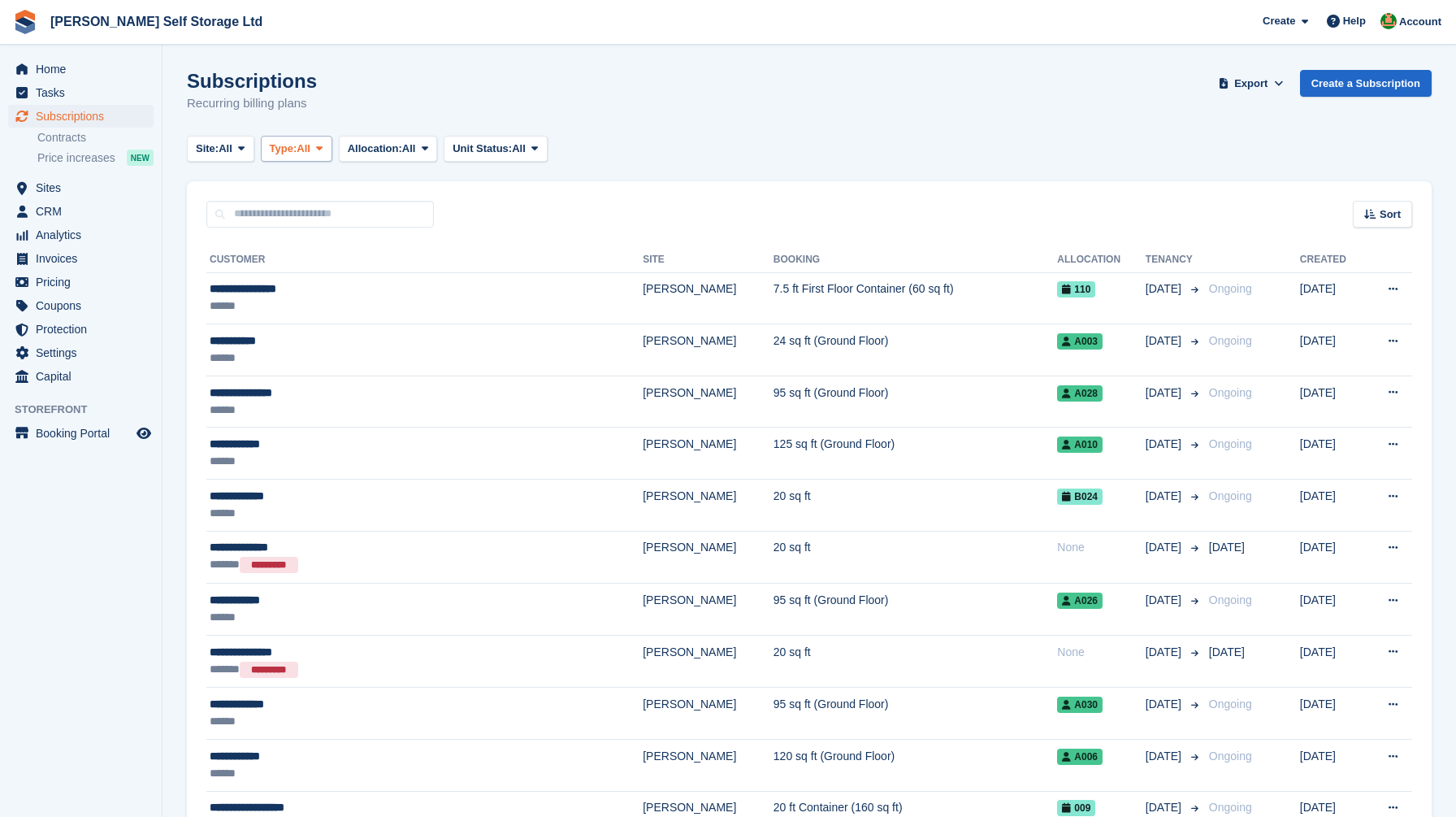
click at [297, 151] on span "Type:" at bounding box center [283, 149] width 28 height 16
click at [307, 248] on link "Previous" at bounding box center [339, 245] width 142 height 30
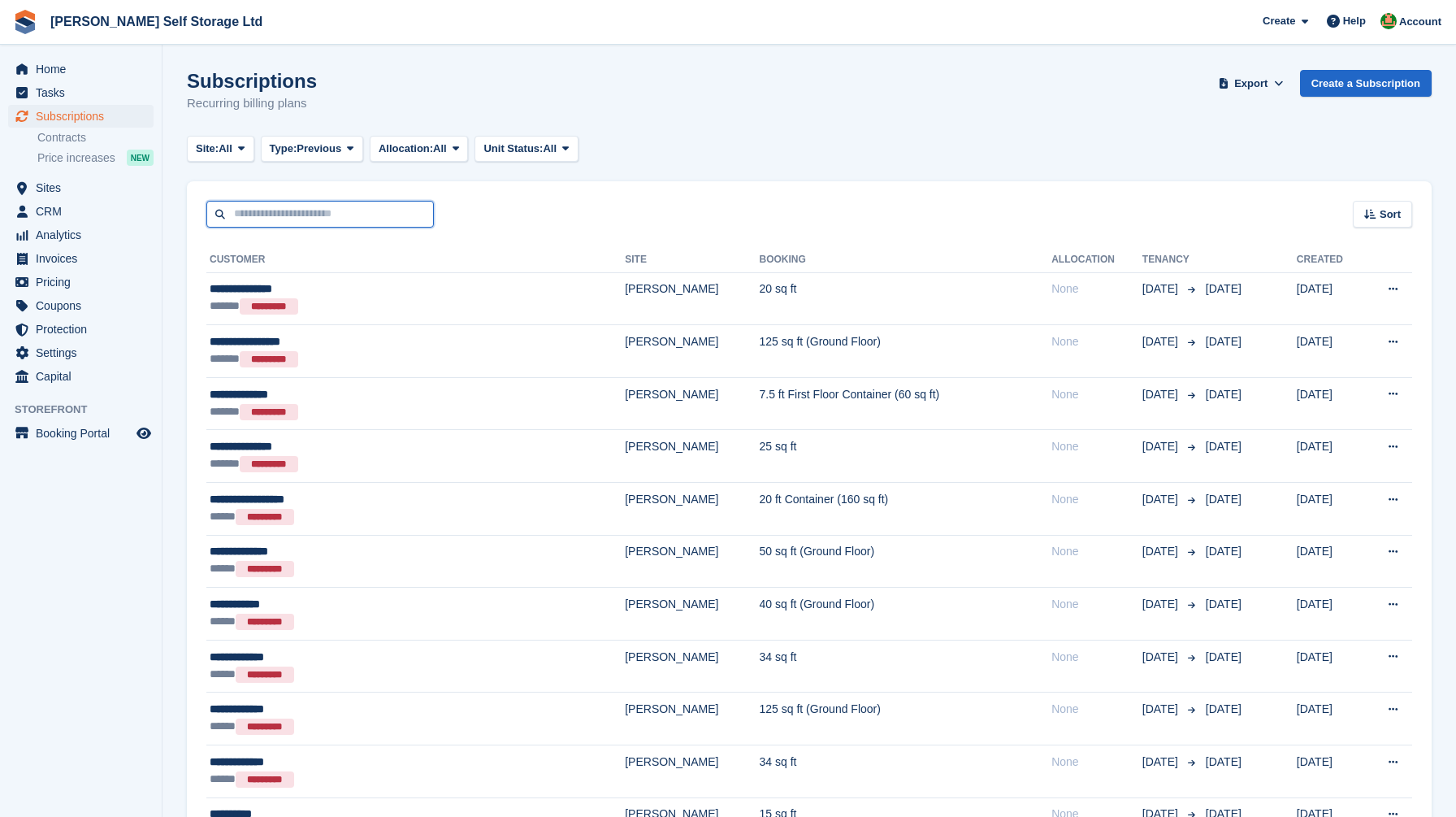
click at [290, 222] on input "text" at bounding box center [319, 214] width 227 height 27
type input "***"
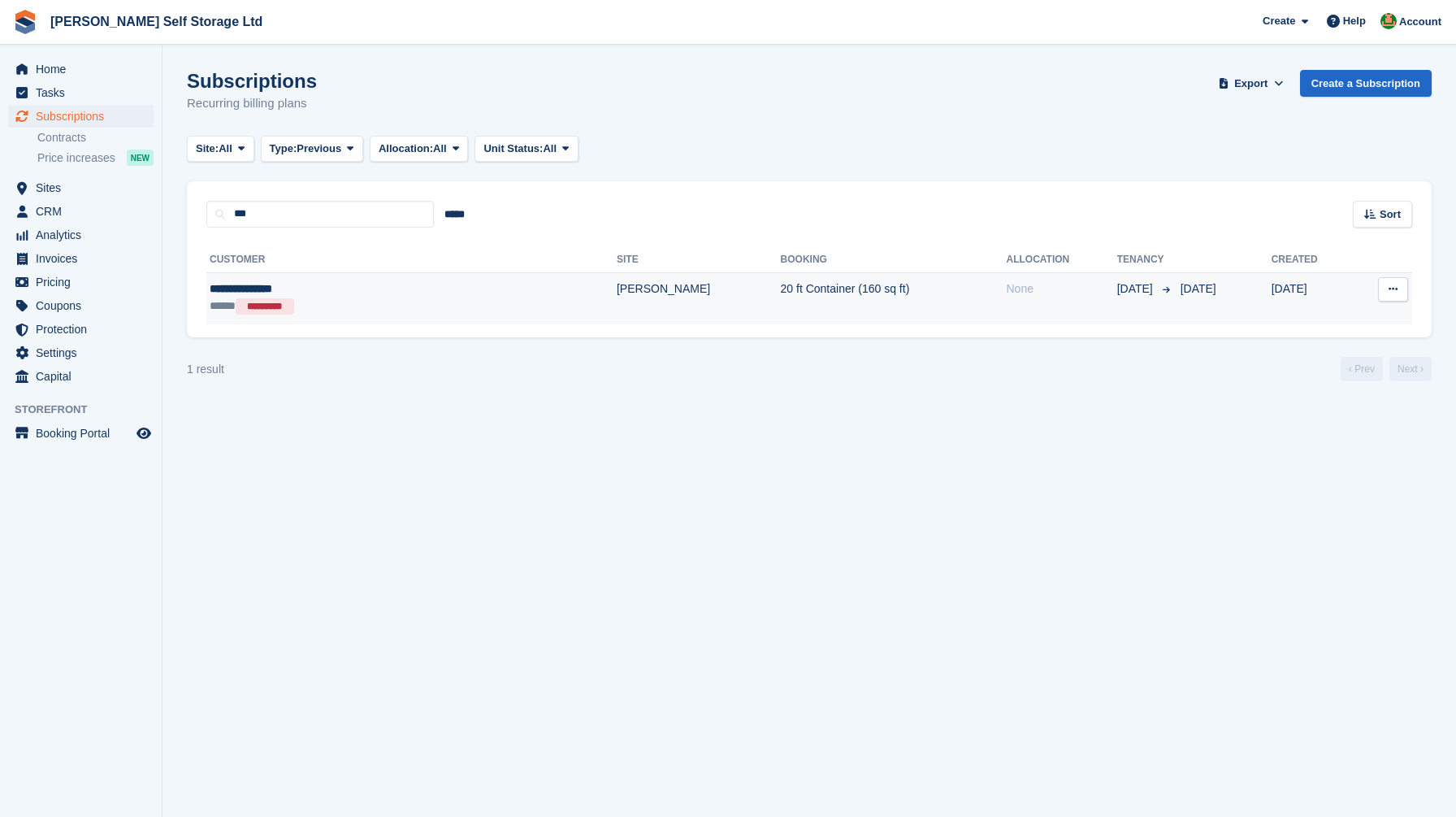
click at [340, 296] on div "**********" at bounding box center [325, 289] width 231 height 17
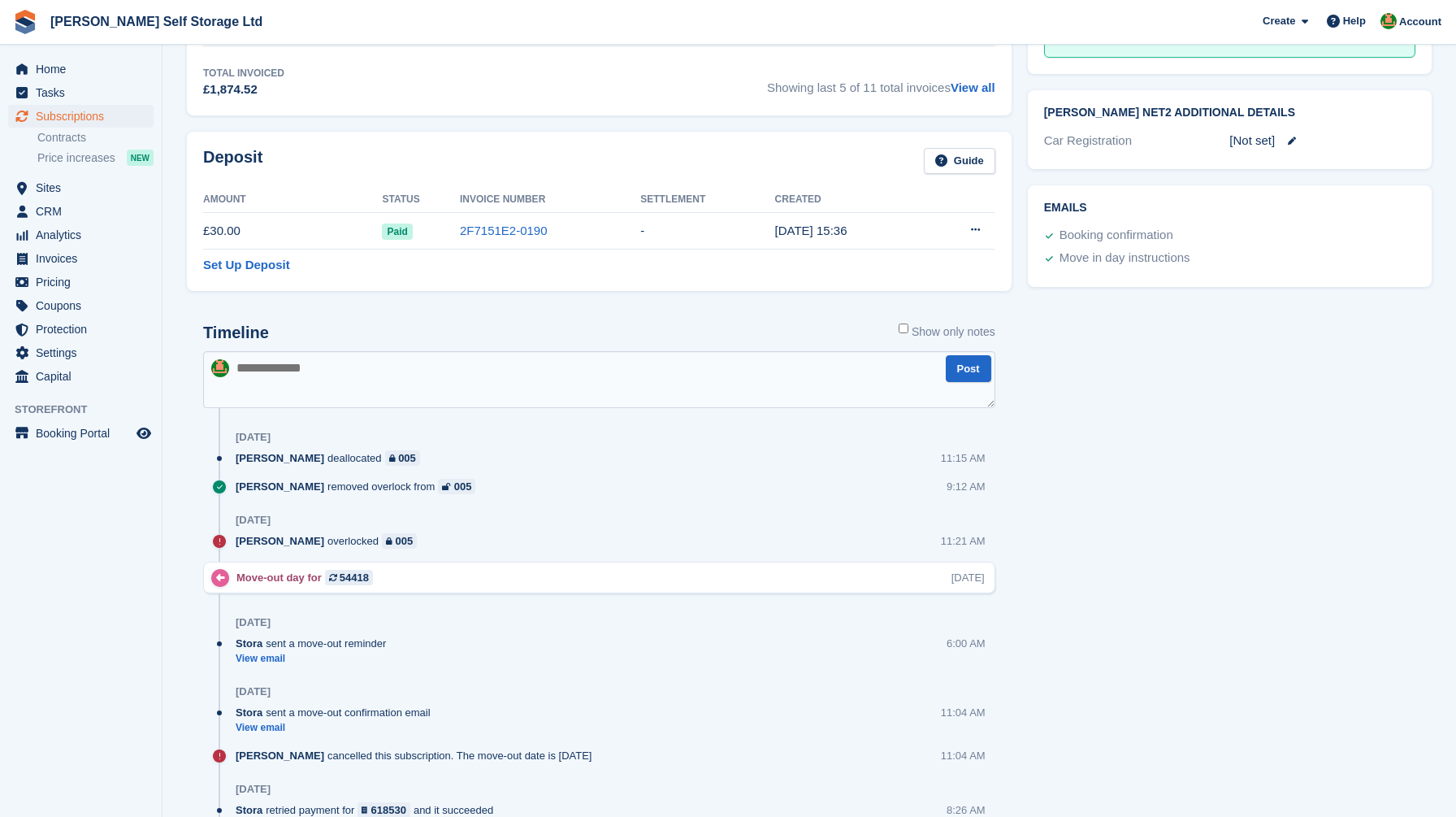
scroll to position [644, 0]
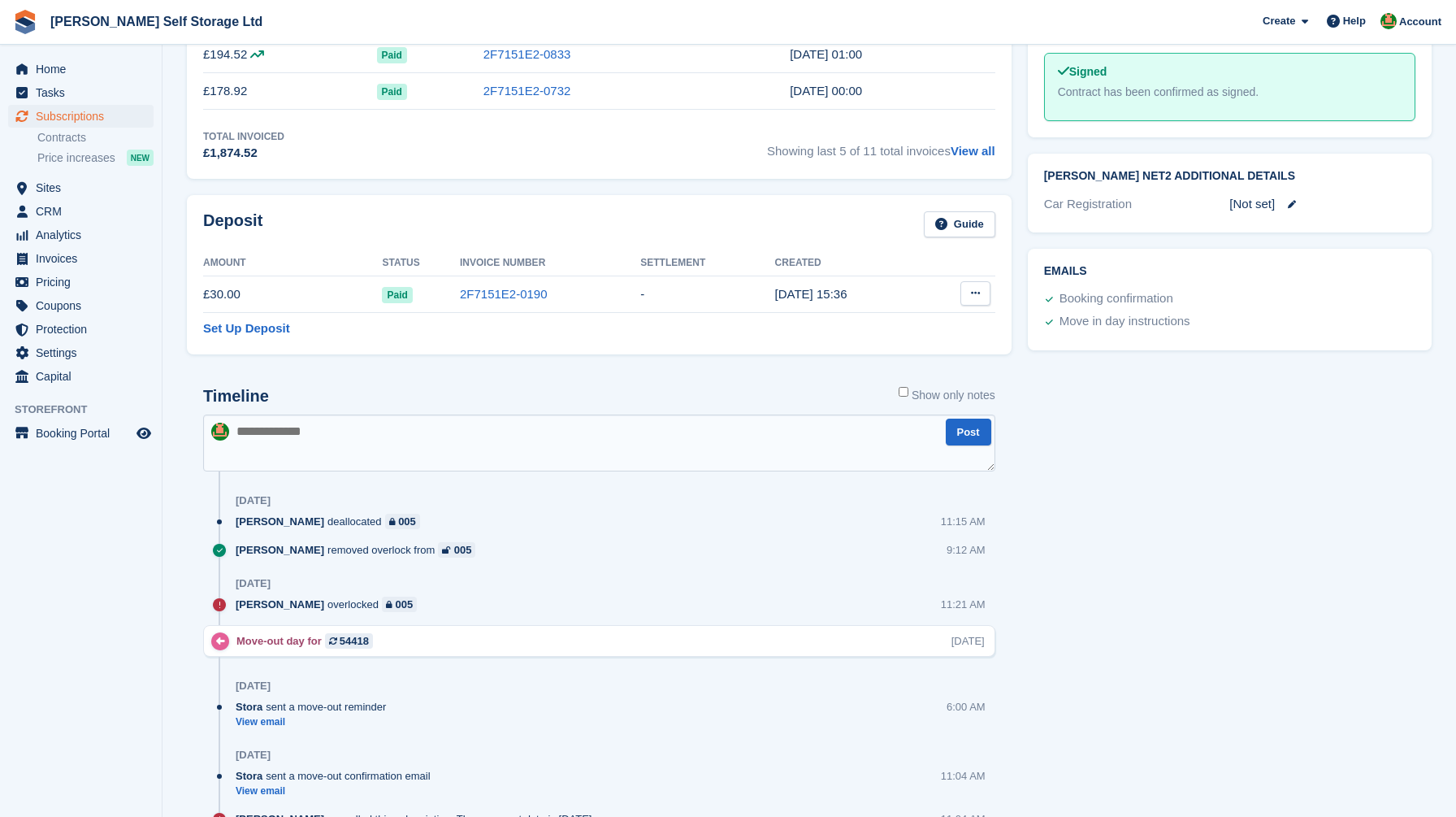
click at [979, 298] on icon at bounding box center [975, 292] width 9 height 11
click at [913, 323] on p "Settle deposit" at bounding box center [913, 325] width 142 height 21
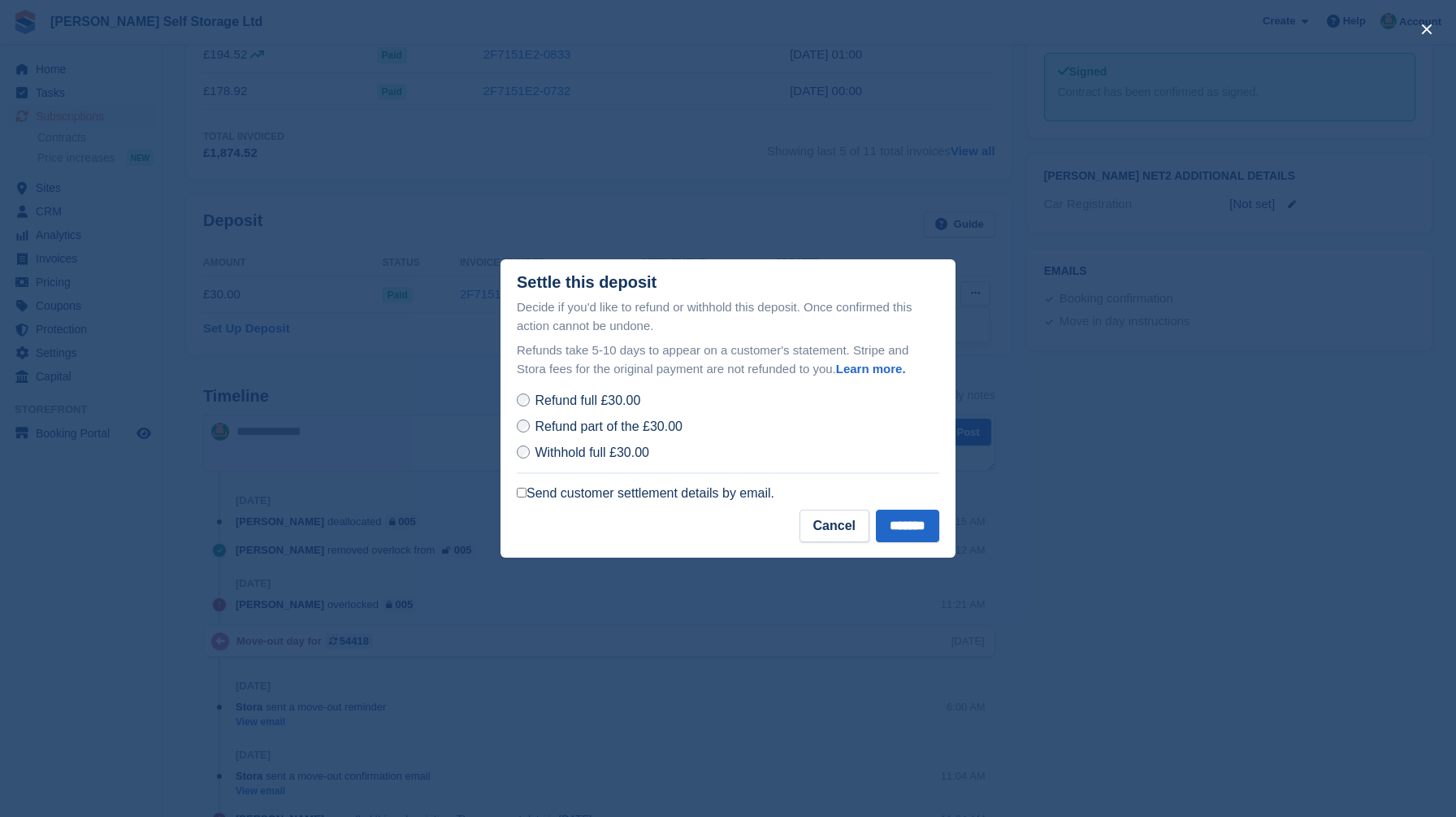
click at [590, 451] on span "Withhold full £30.00" at bounding box center [592, 453] width 115 height 13
click at [903, 524] on input "*******" at bounding box center [908, 526] width 63 height 33
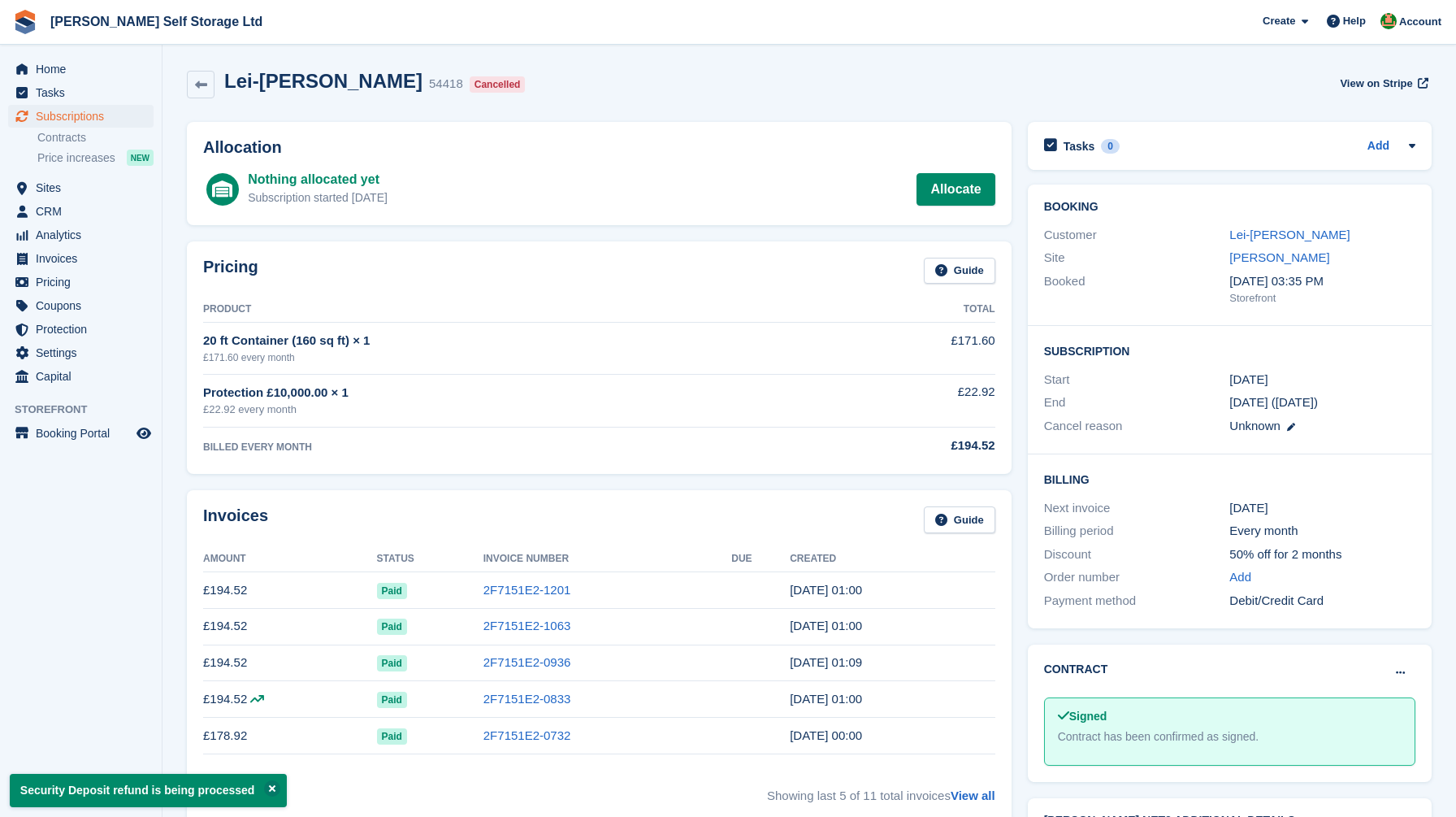
scroll to position [0, 0]
click at [211, 82] on link at bounding box center [200, 84] width 28 height 28
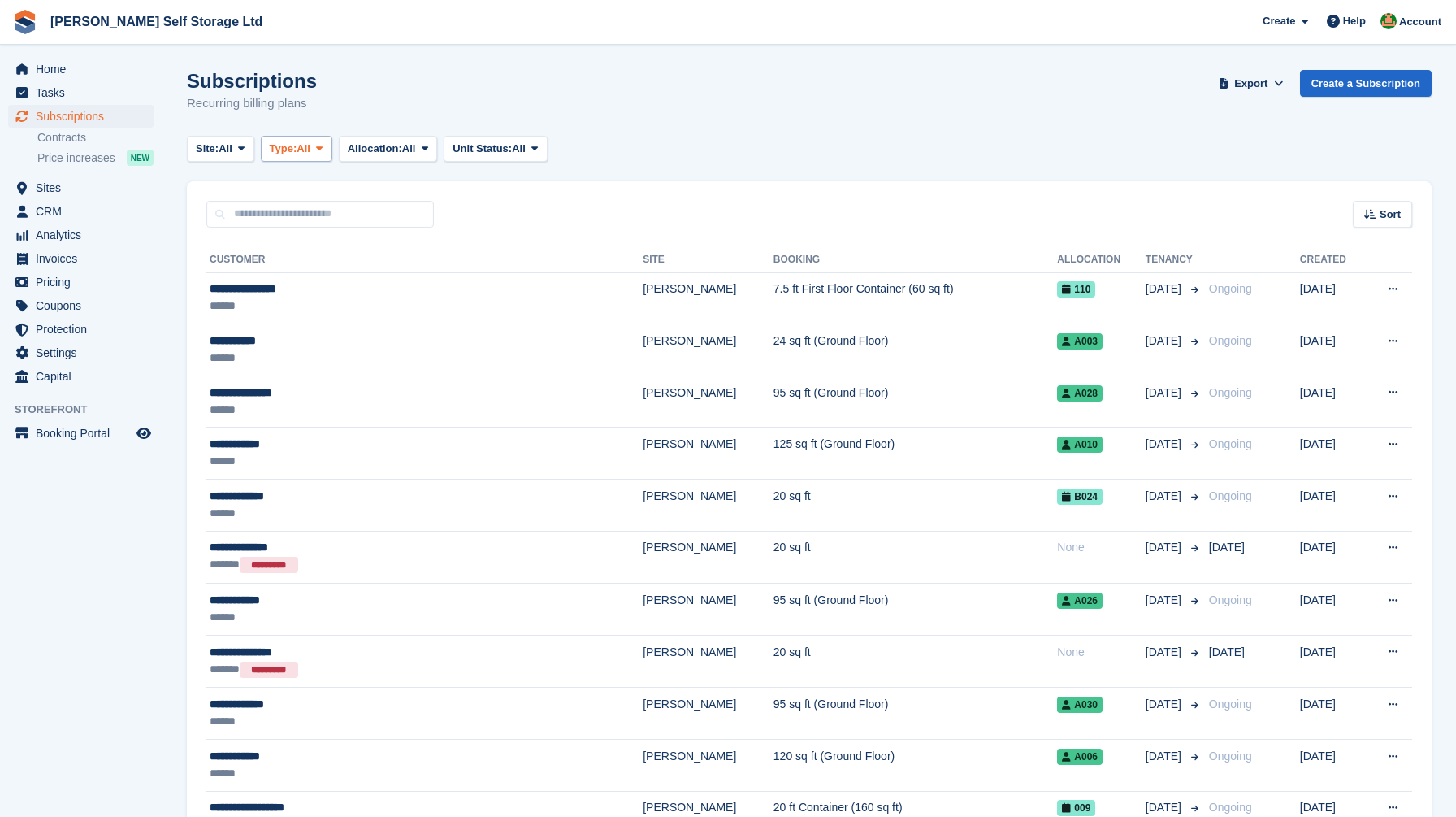
click at [311, 144] on span "All" at bounding box center [303, 149] width 13 height 16
click at [310, 243] on link "Previous" at bounding box center [339, 245] width 142 height 30
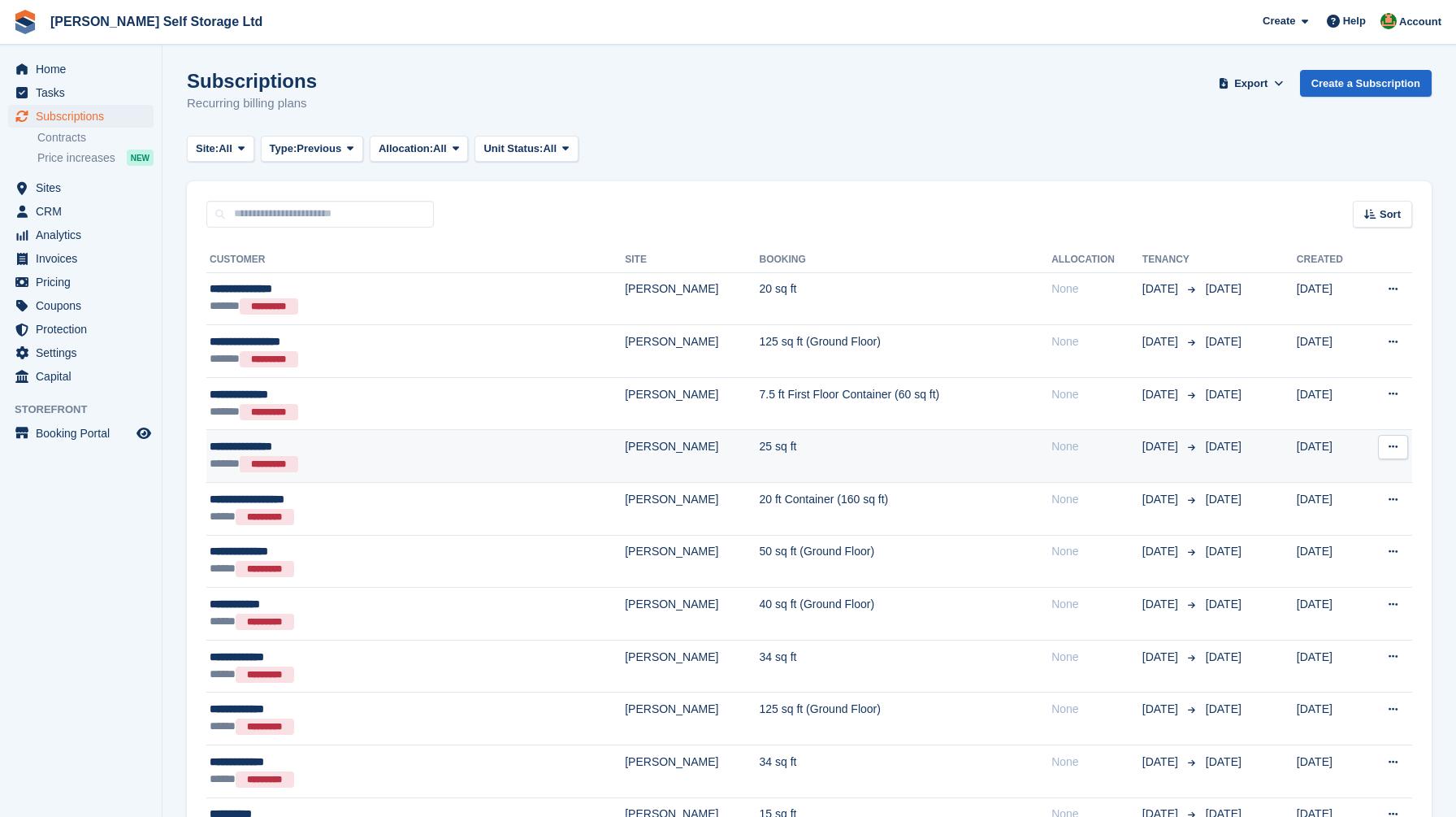
click at [403, 455] on div "****** *********" at bounding box center [354, 464] width 289 height 18
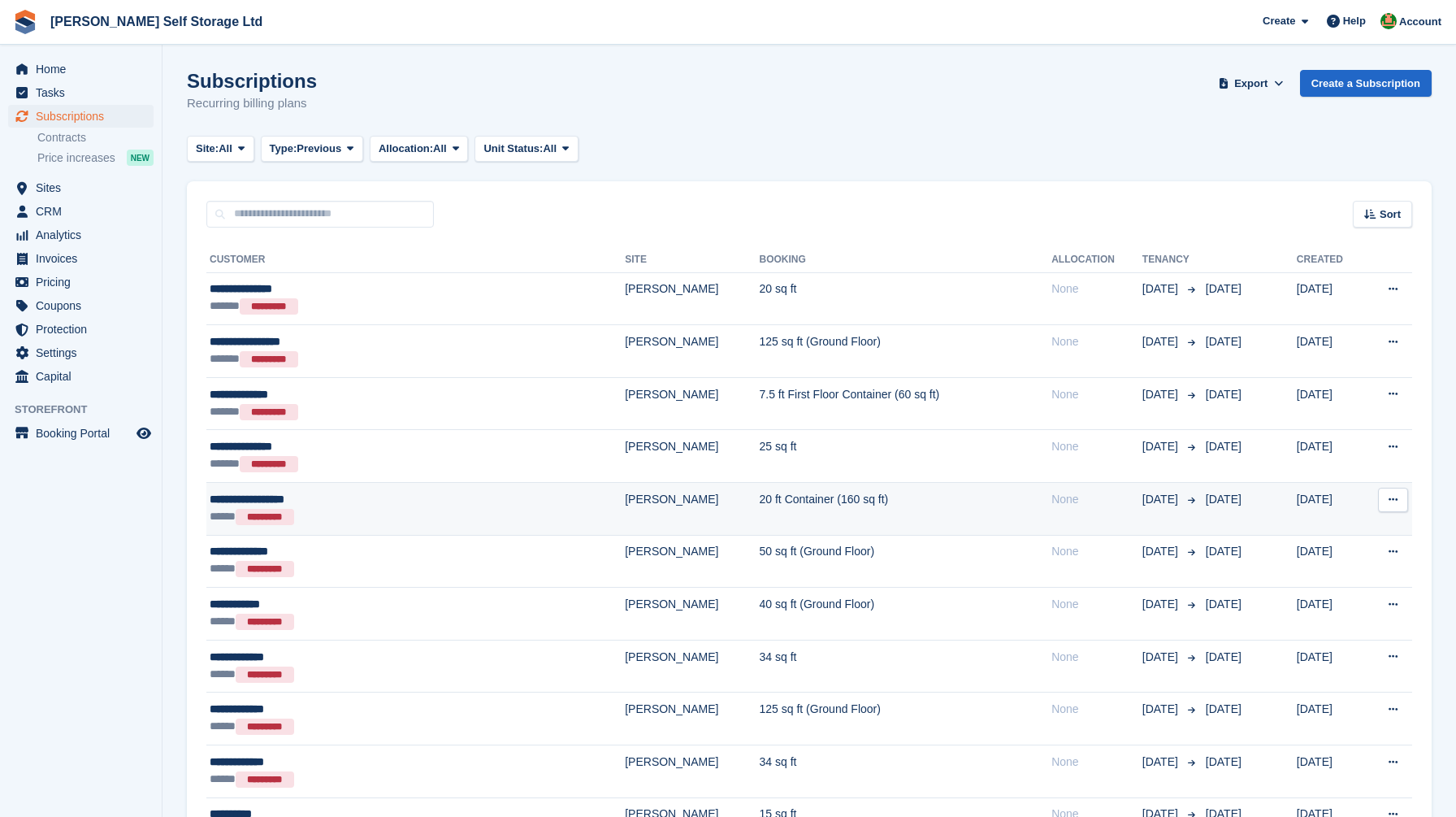
click at [383, 519] on div "***** *********" at bounding box center [354, 517] width 289 height 18
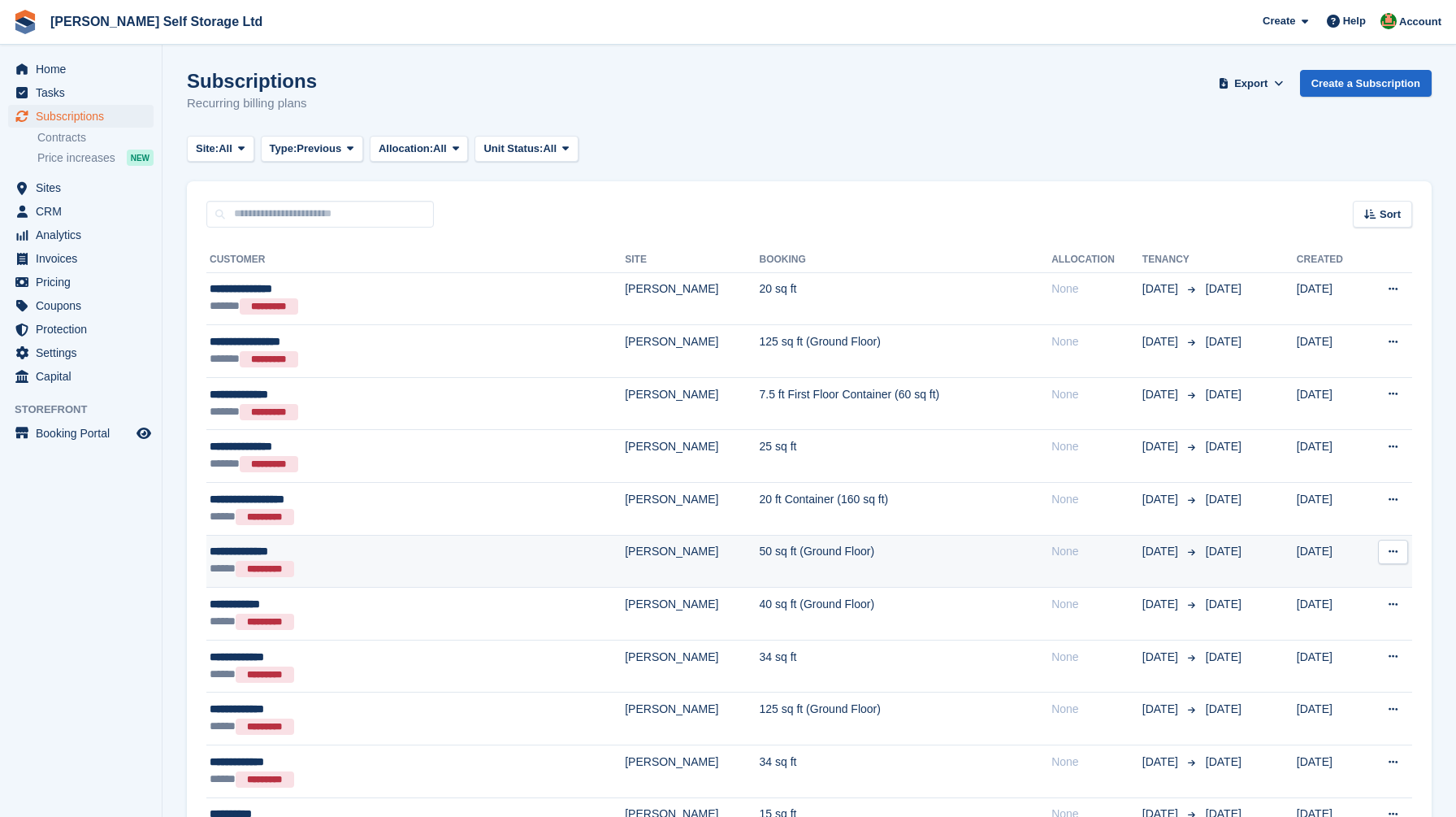
click at [345, 564] on div "***** *********" at bounding box center [354, 569] width 289 height 18
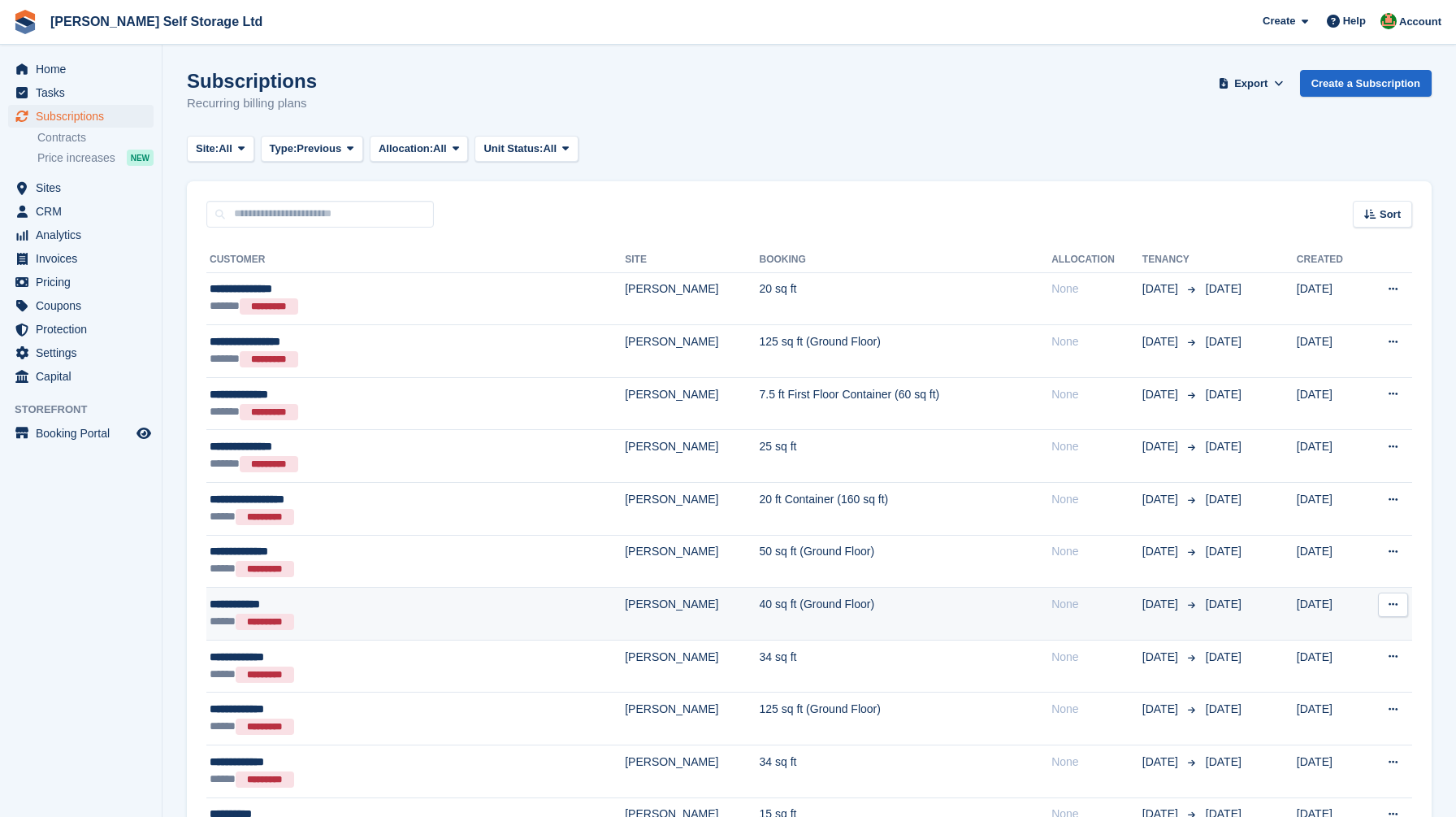
click at [363, 614] on div "***** *********" at bounding box center [354, 621] width 289 height 18
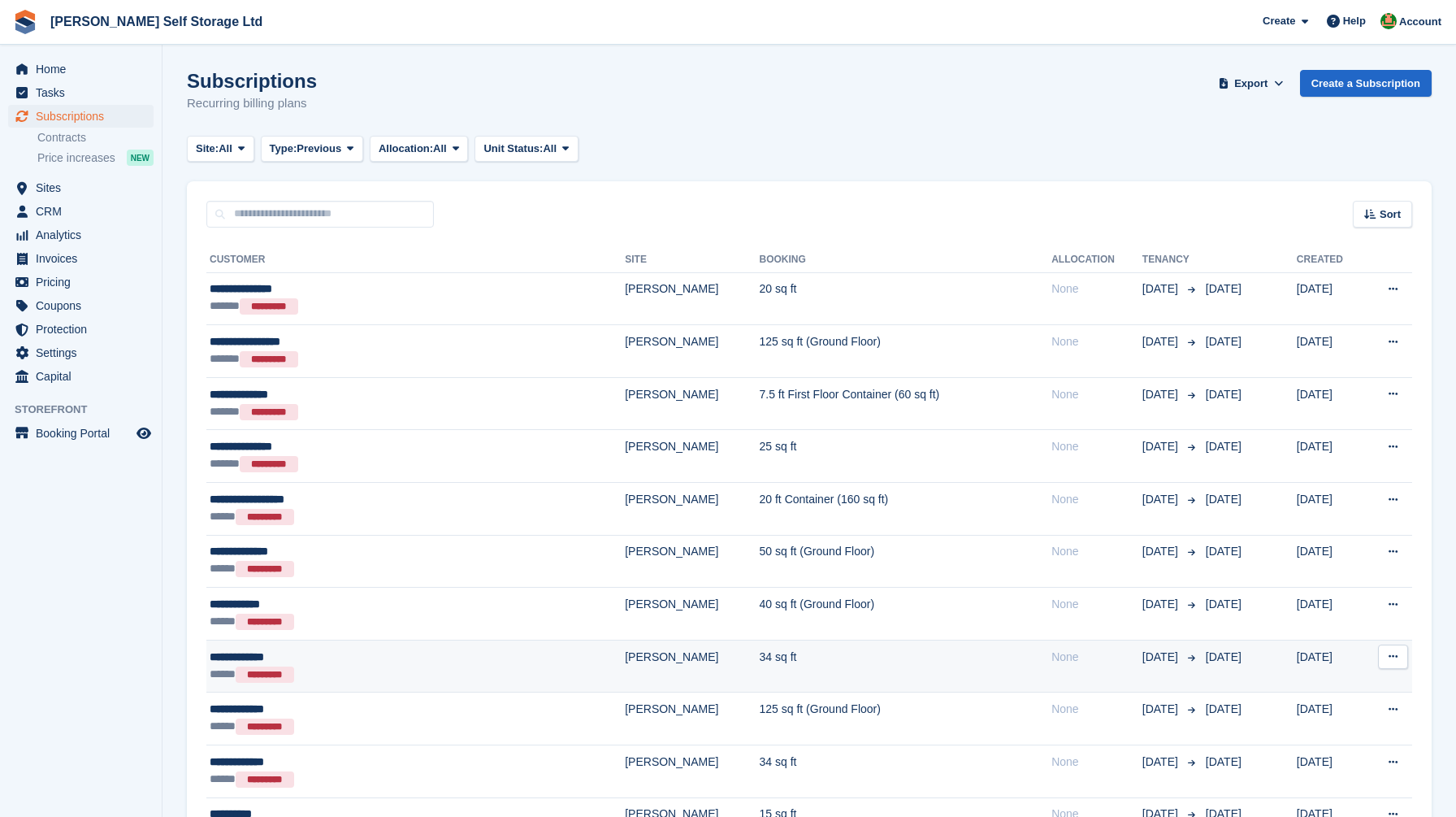
click at [399, 654] on div "**********" at bounding box center [354, 658] width 289 height 17
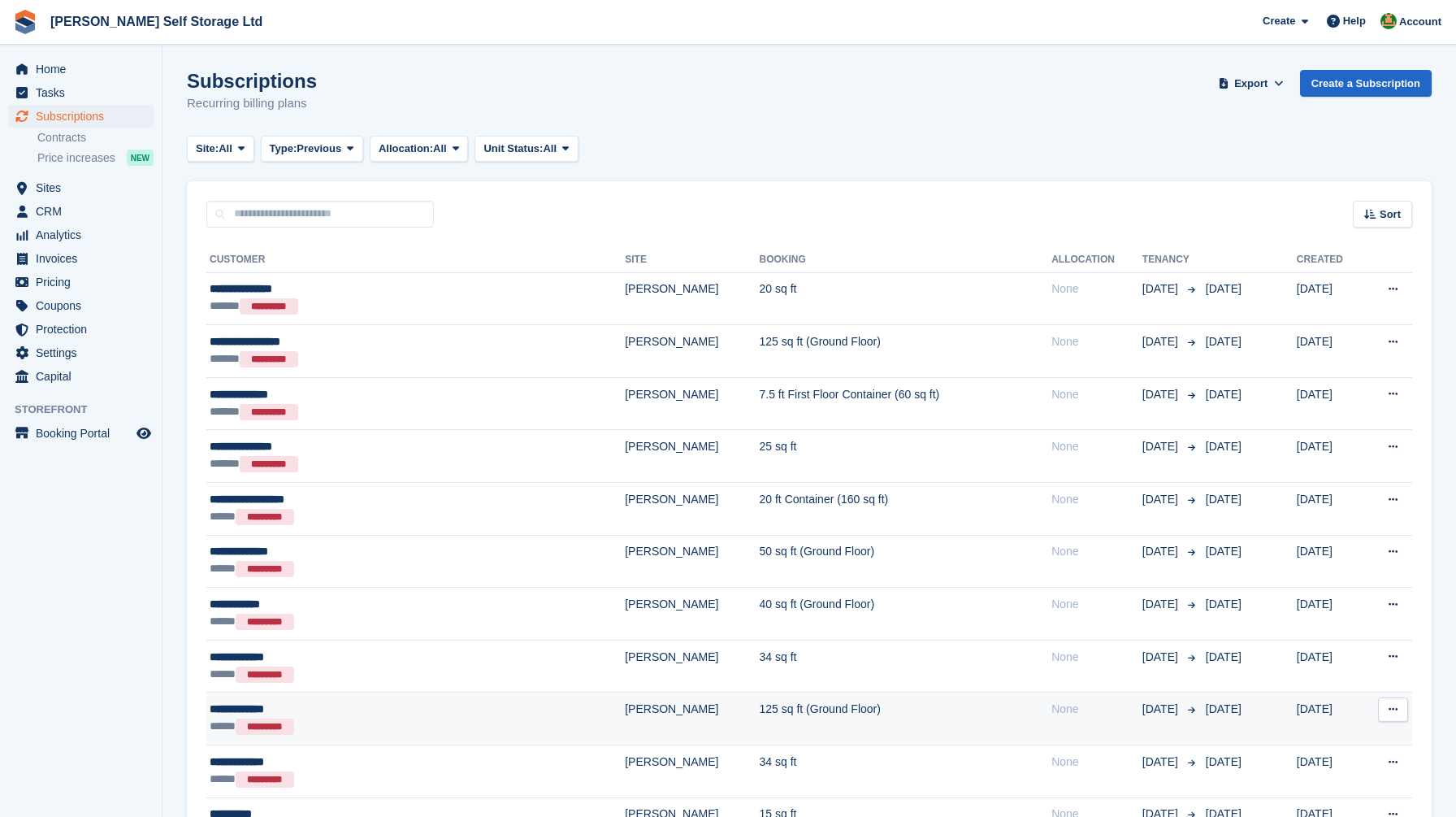
click at [385, 722] on div "***** *********" at bounding box center [354, 727] width 289 height 18
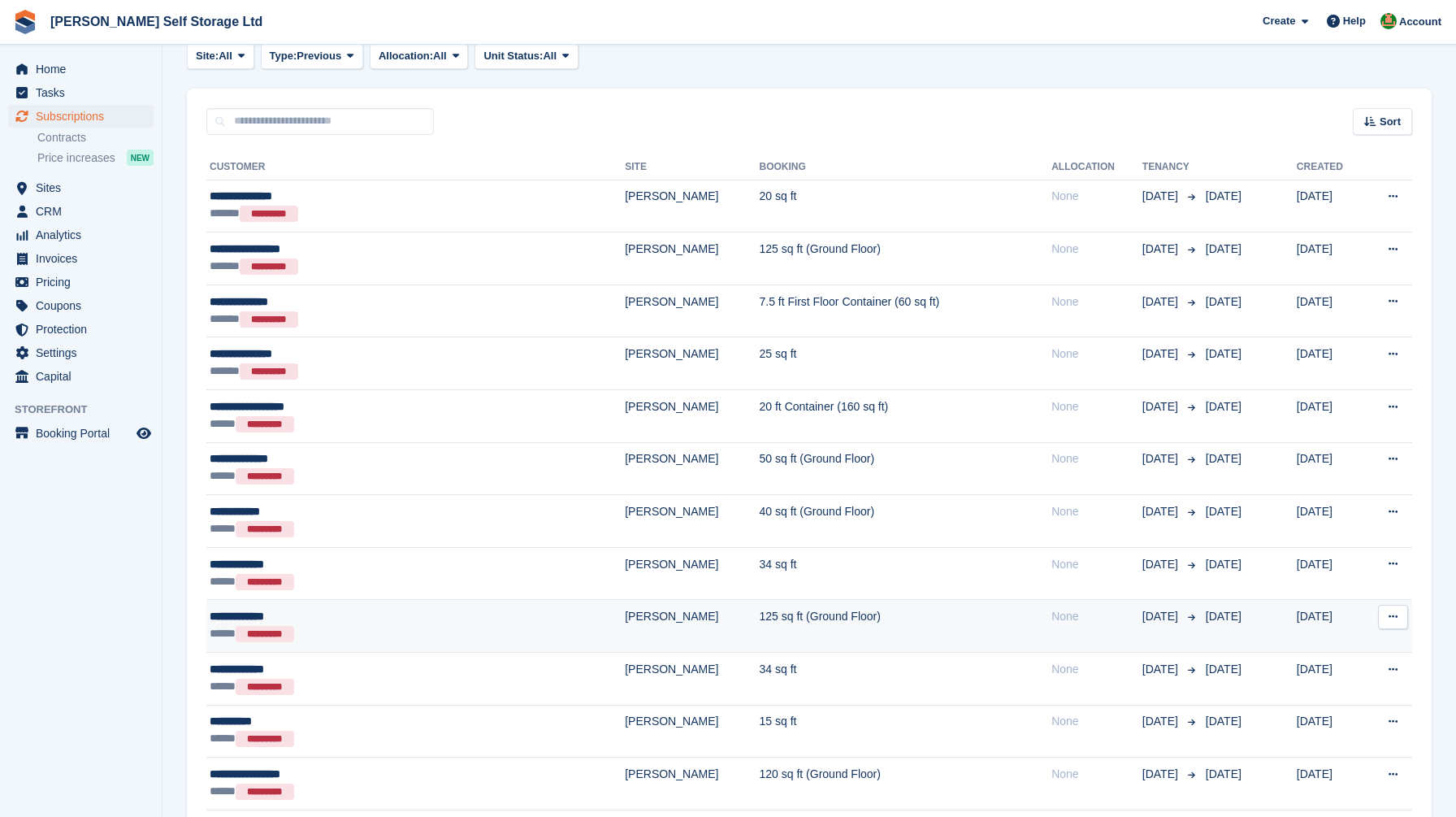
scroll to position [96, 0]
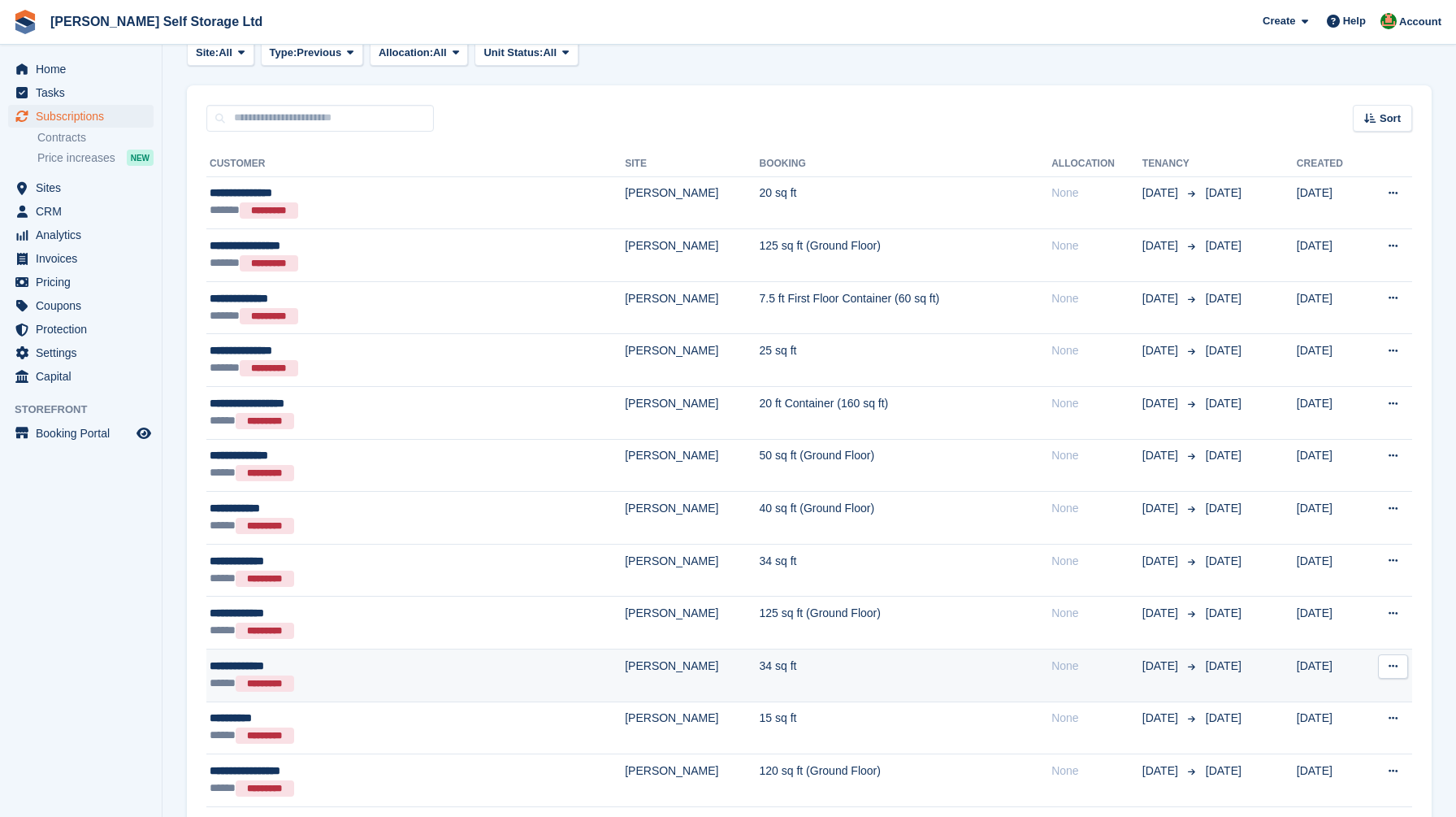
click at [371, 666] on div "**********" at bounding box center [354, 666] width 289 height 17
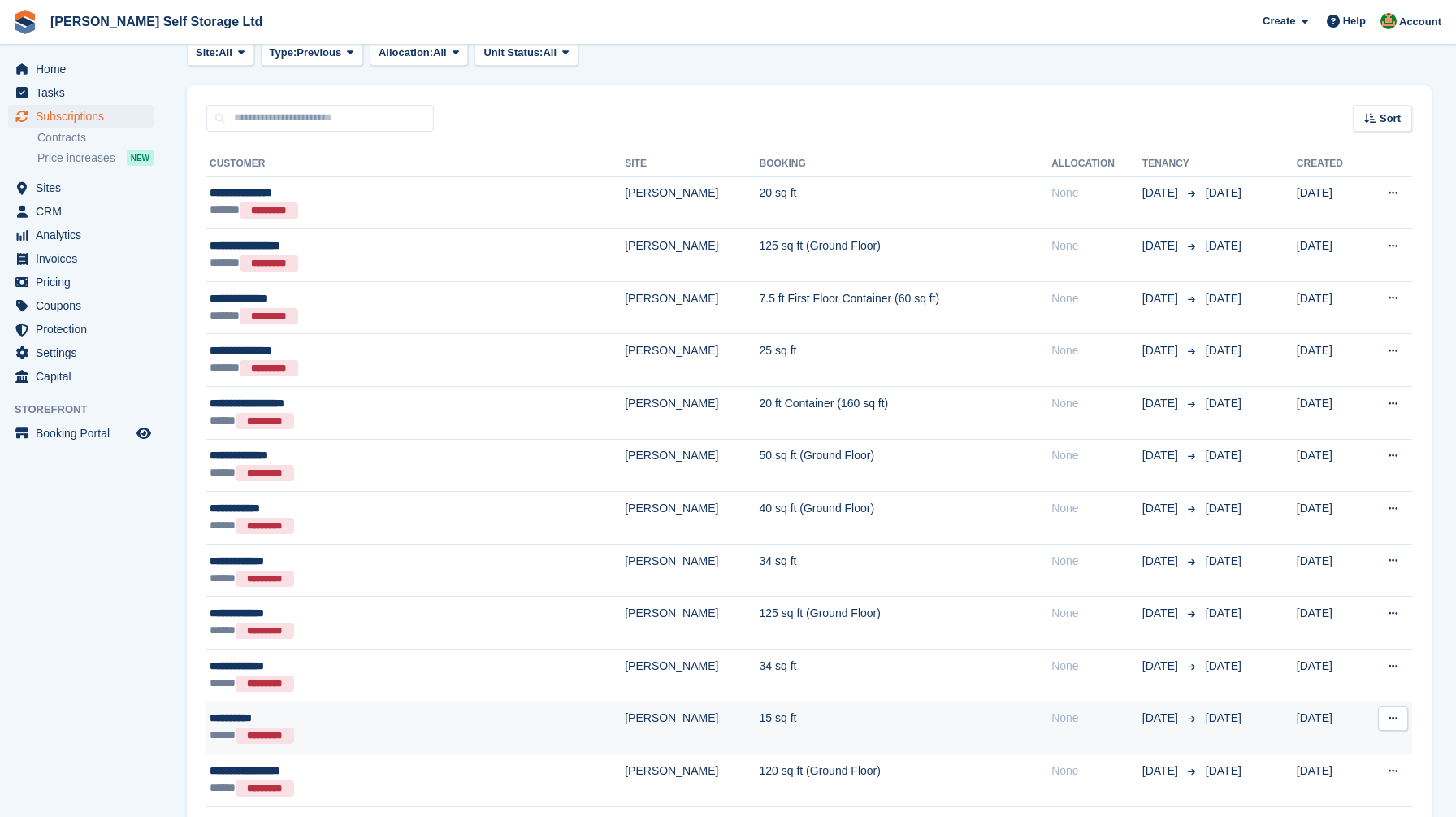
click at [404, 723] on div "**********" at bounding box center [354, 718] width 289 height 17
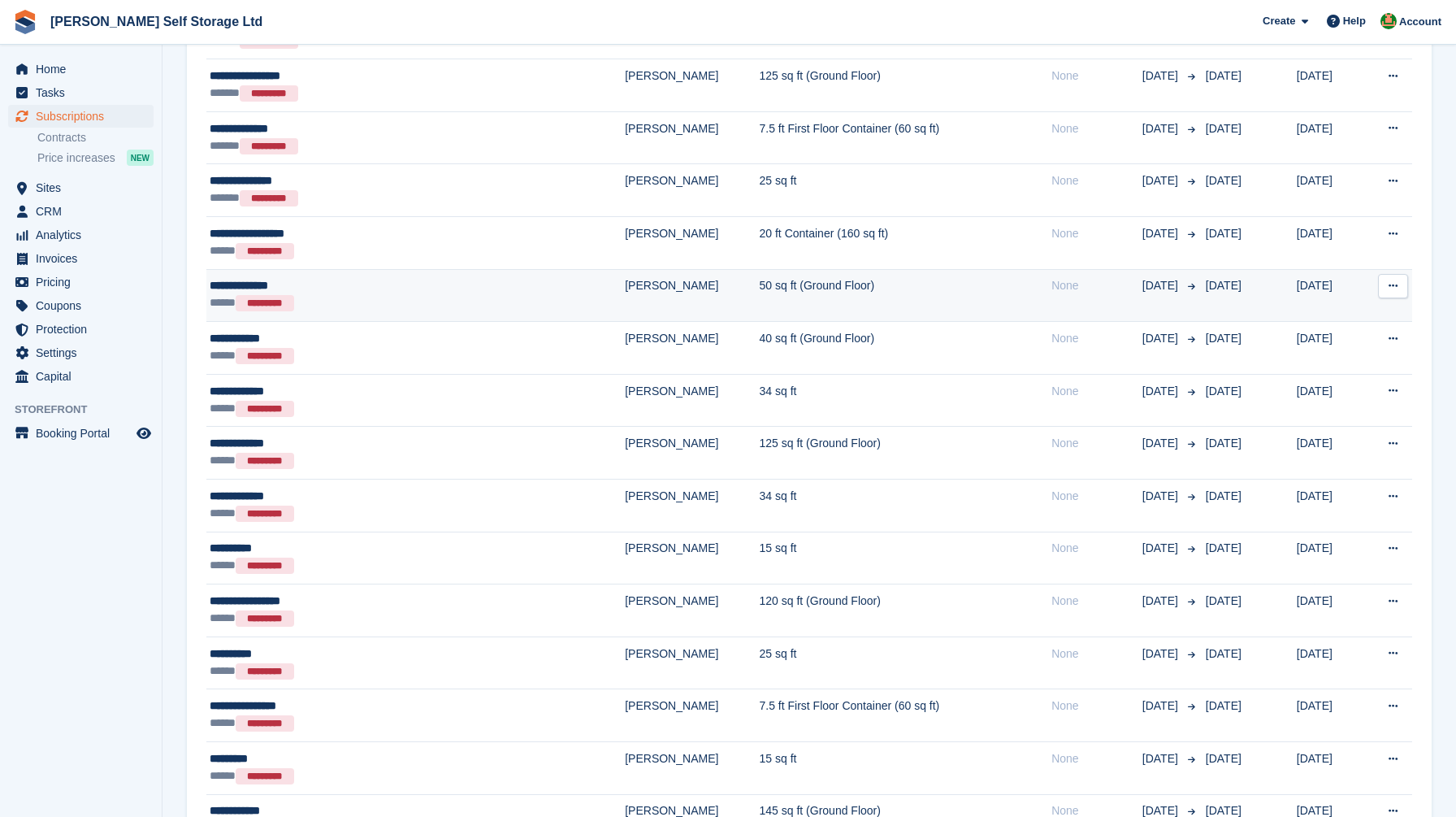
scroll to position [273, 0]
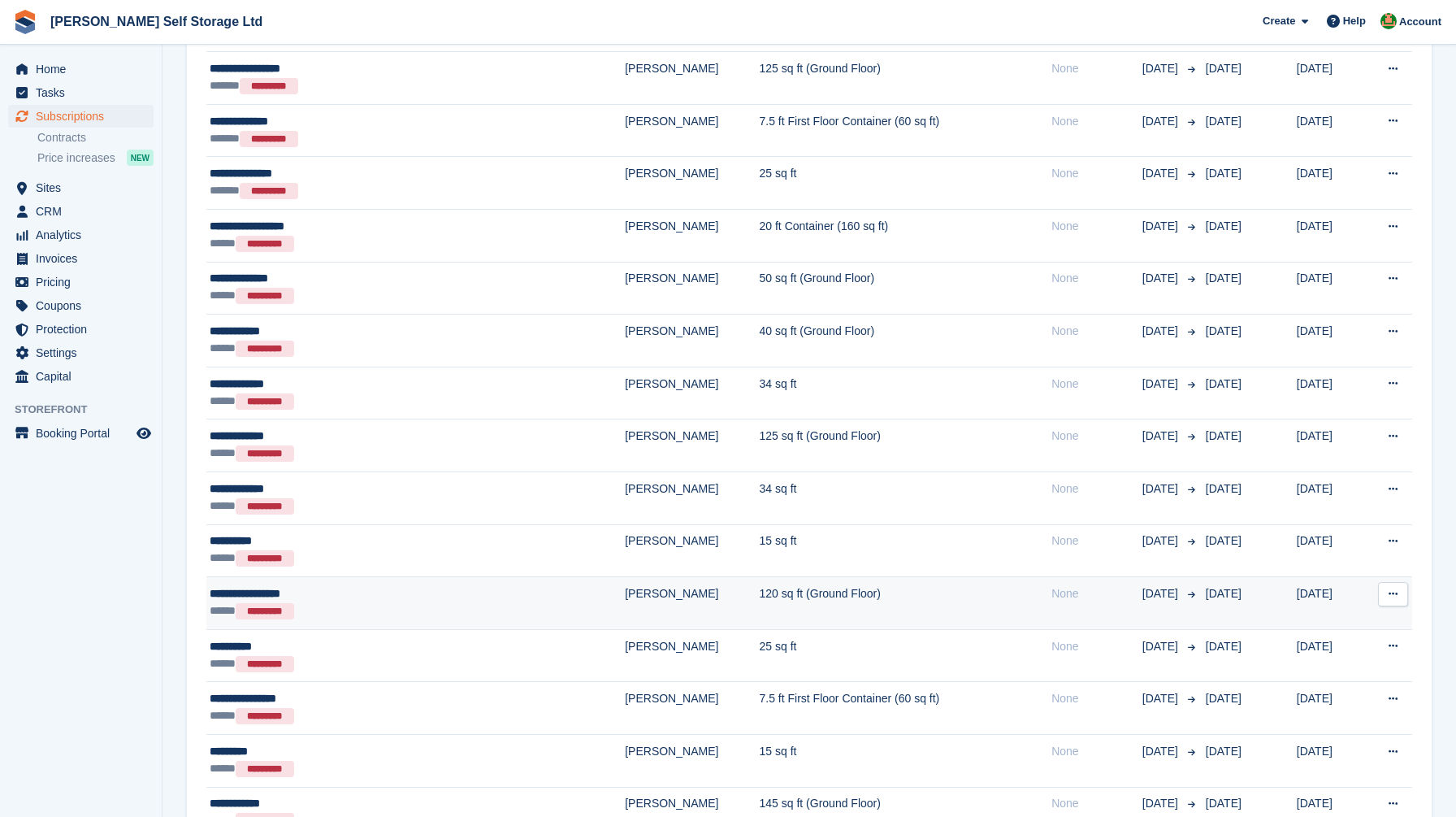
click at [371, 612] on div "***** *********" at bounding box center [354, 611] width 289 height 18
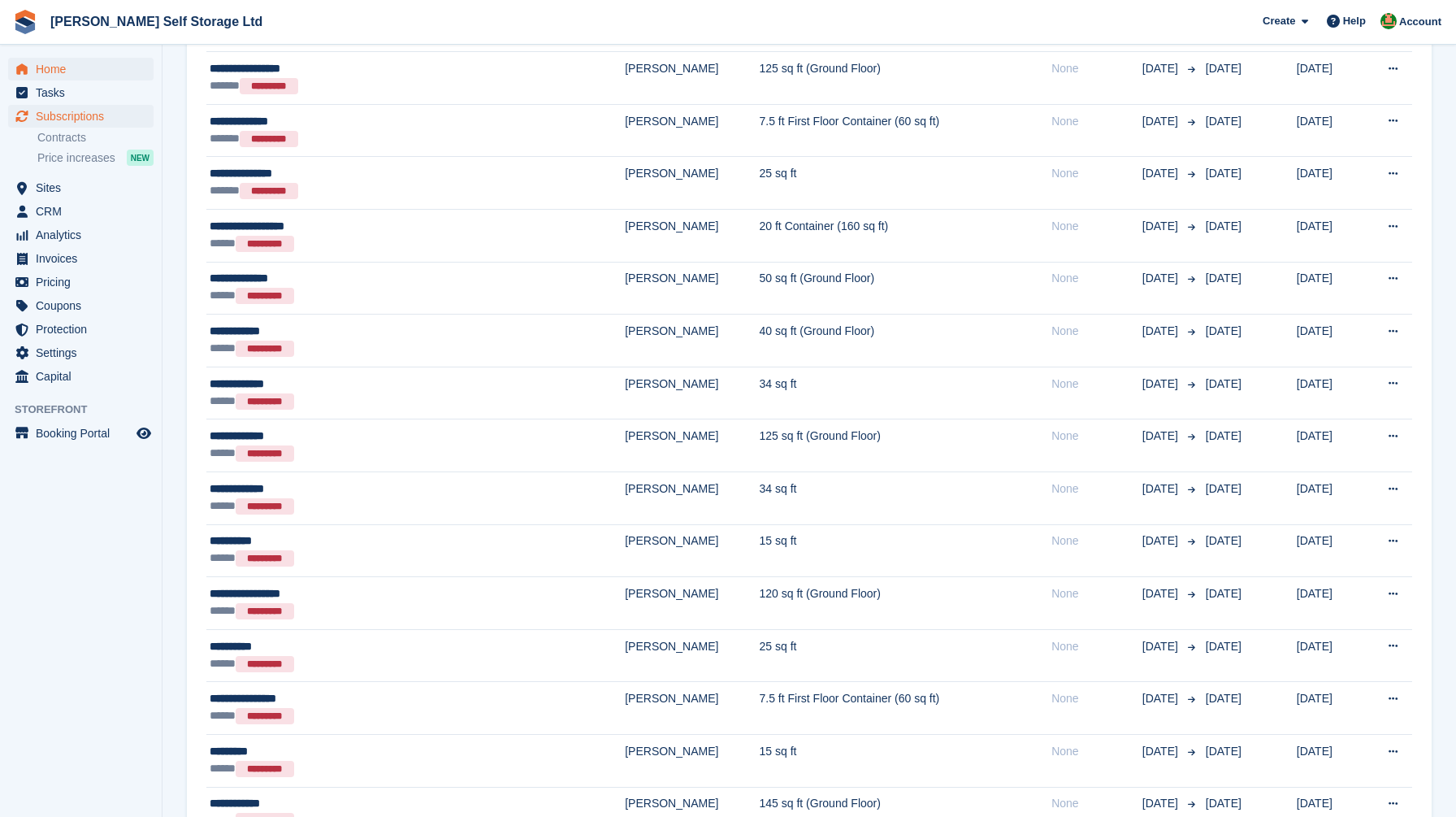
click at [98, 63] on span "Home" at bounding box center [84, 69] width 98 height 23
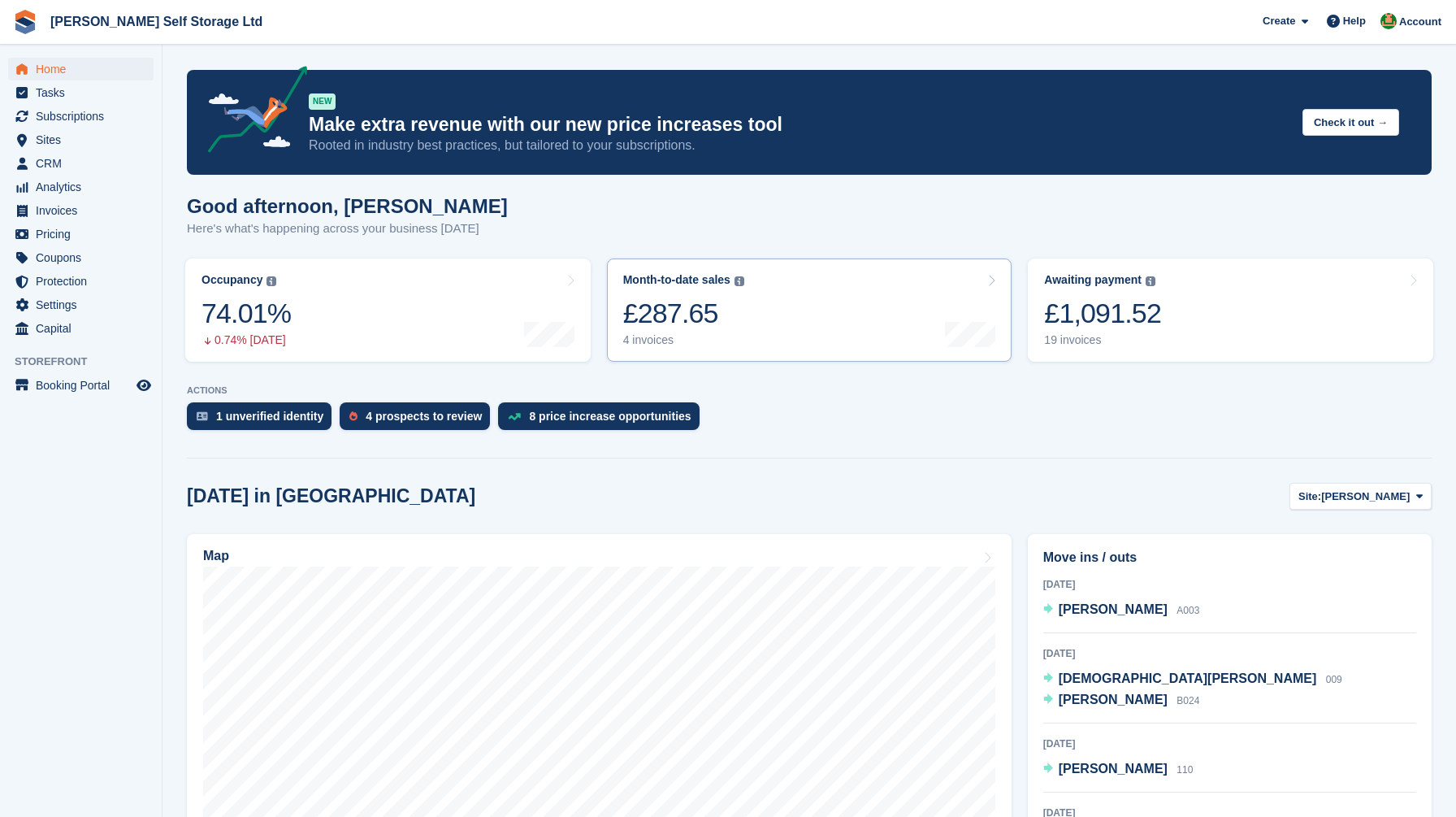
click at [784, 302] on link "Month-to-date sales The sum of all finalised invoices generated this month to d…" at bounding box center [809, 311] width 405 height 104
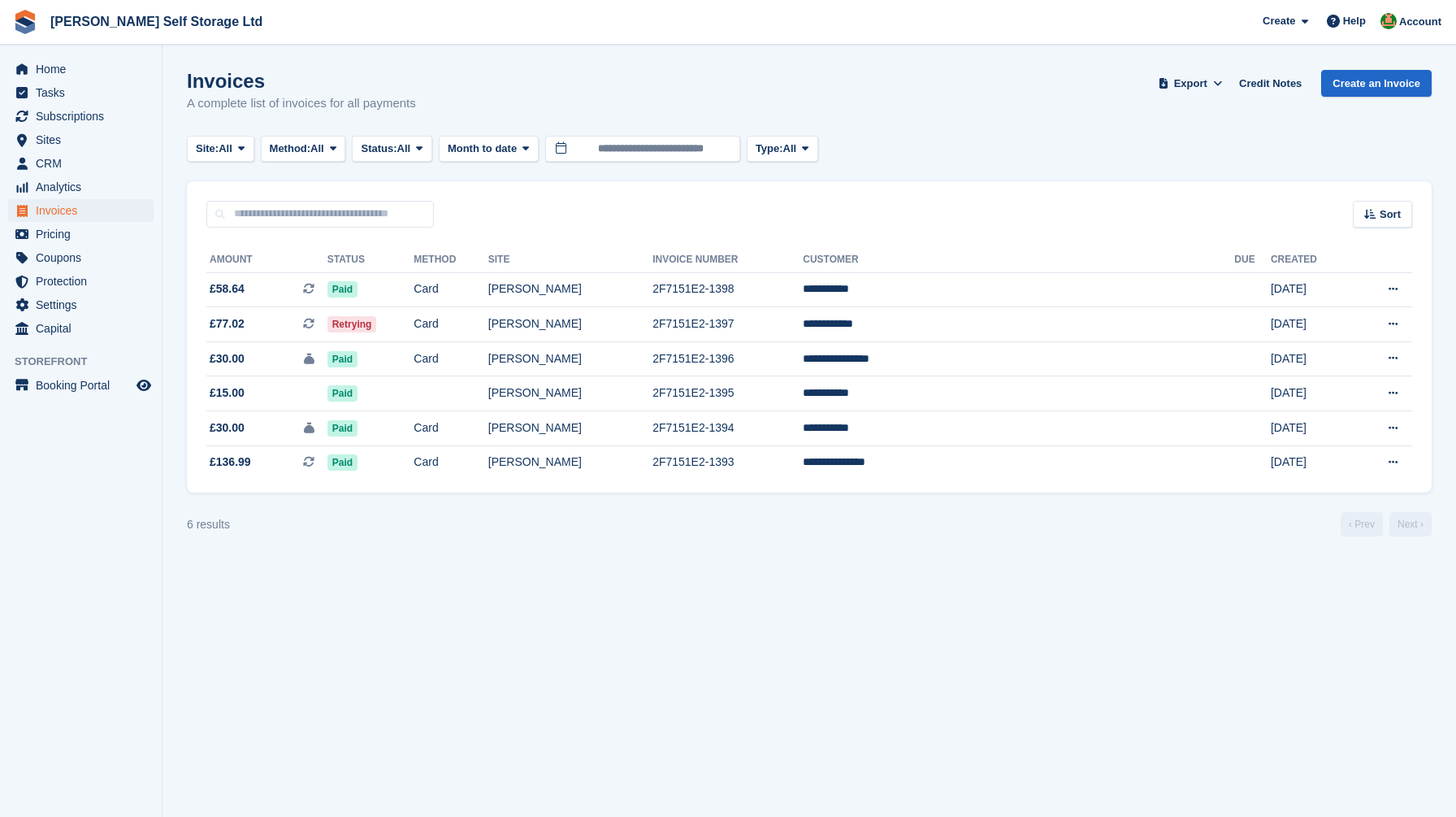
click at [601, 572] on section "Invoices A complete list of invoices for all payments Export Export Invoices Ex…" at bounding box center [810, 408] width 1294 height 817
click at [324, 152] on span "All" at bounding box center [317, 149] width 13 height 16
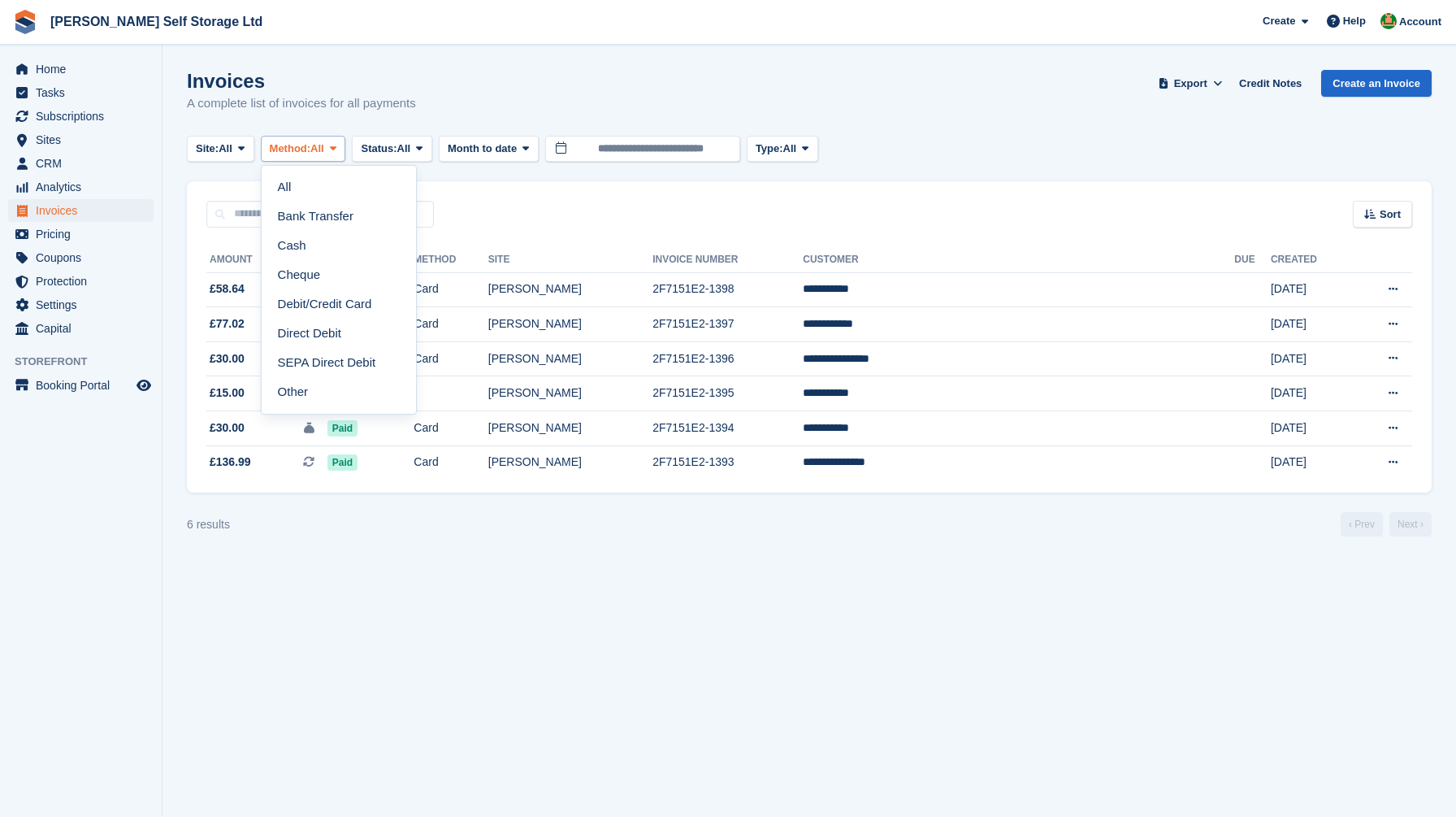
click at [324, 152] on span "All" at bounding box center [317, 149] width 13 height 16
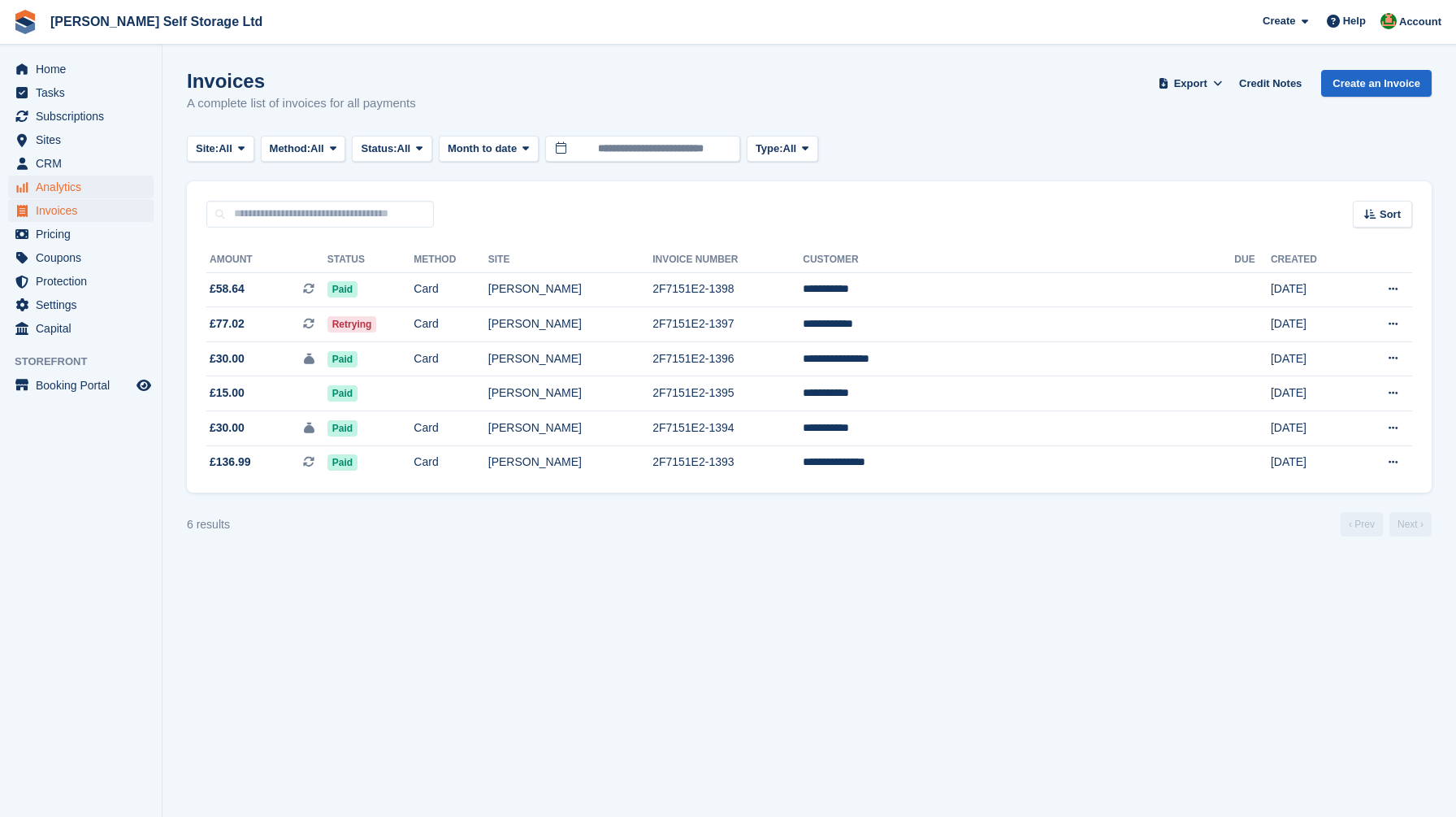
click at [75, 183] on span "Analytics" at bounding box center [84, 187] width 98 height 23
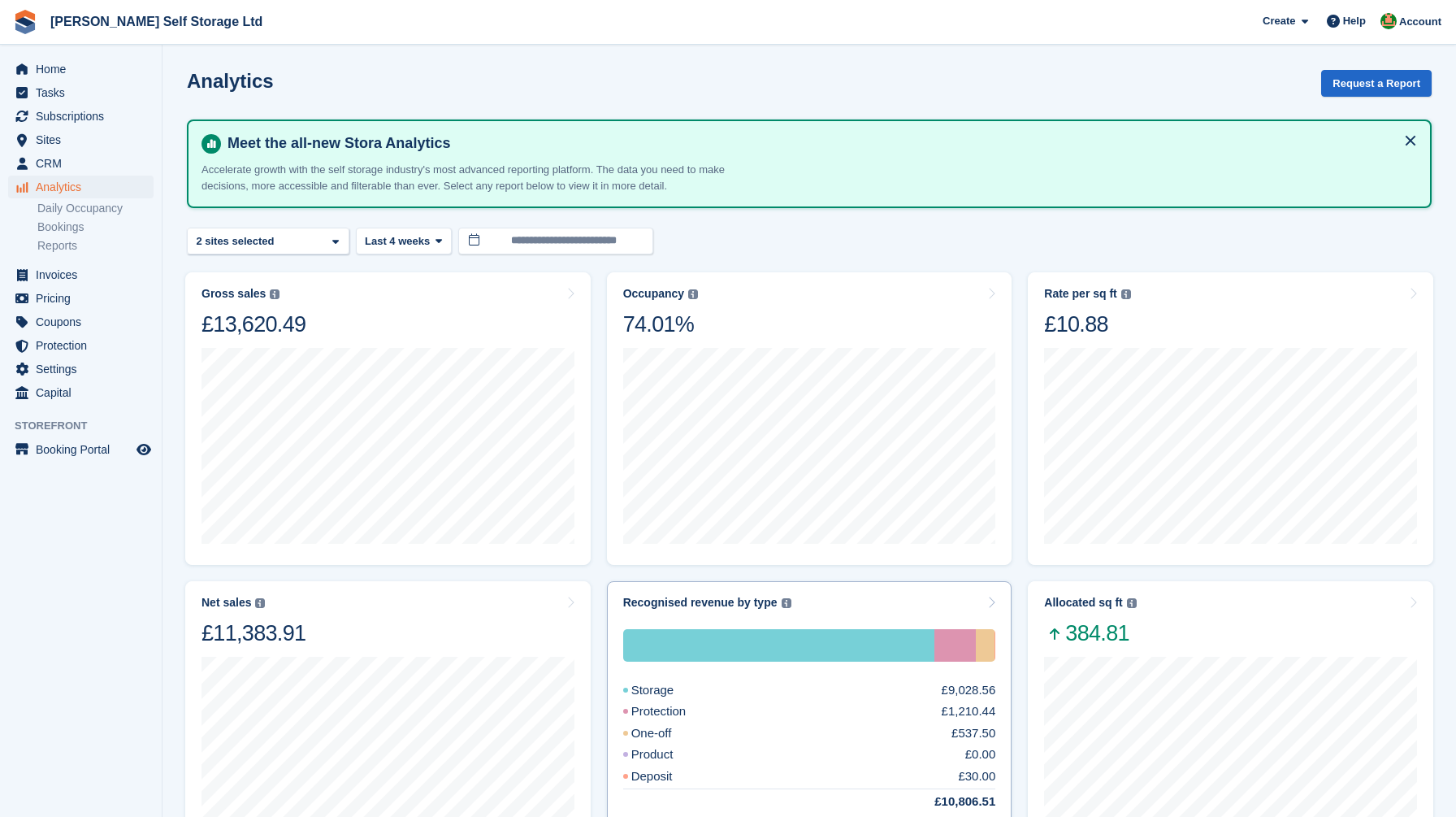
click at [664, 729] on div "One-off" at bounding box center [667, 733] width 88 height 18
click at [54, 68] on span "Home" at bounding box center [84, 69] width 98 height 23
